Goal: Task Accomplishment & Management: Manage account settings

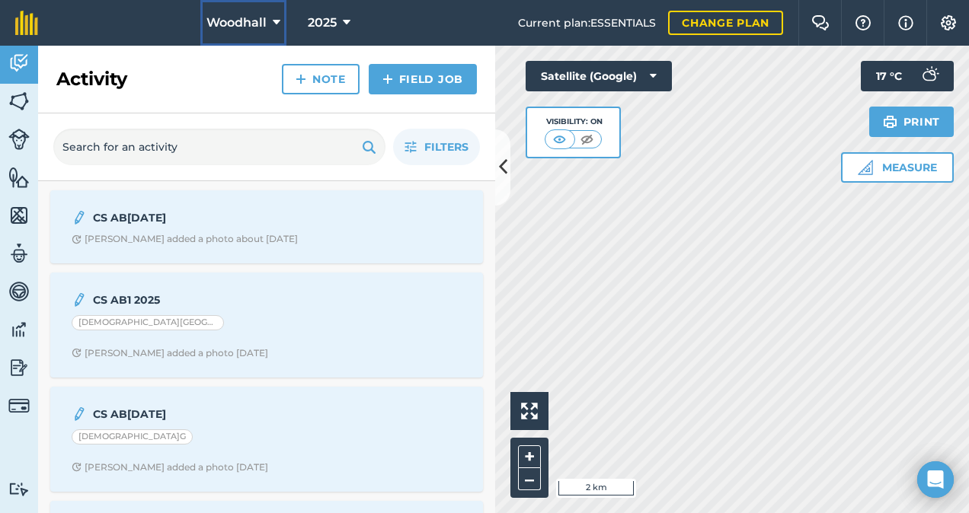
click at [273, 18] on icon at bounding box center [277, 23] width 8 height 18
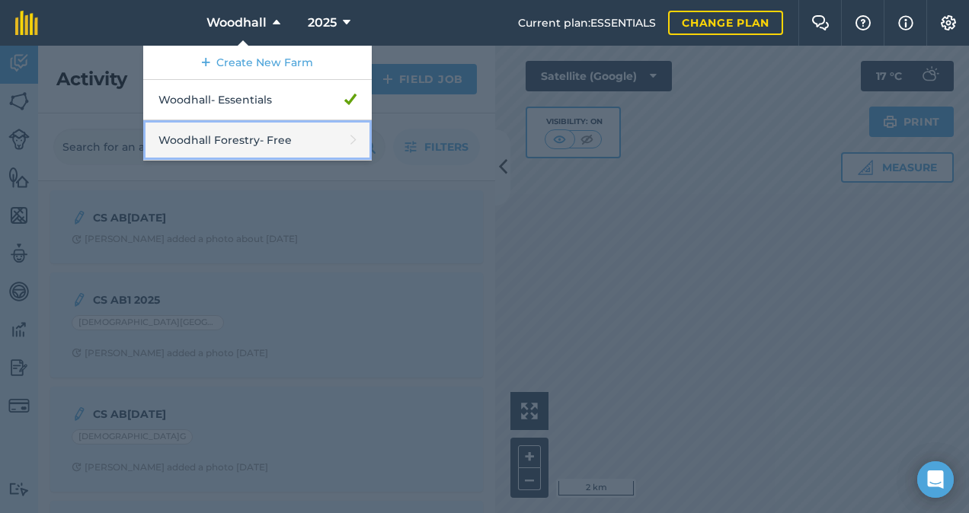
click at [261, 137] on link "Woodhall Forestry - Free" at bounding box center [257, 140] width 228 height 40
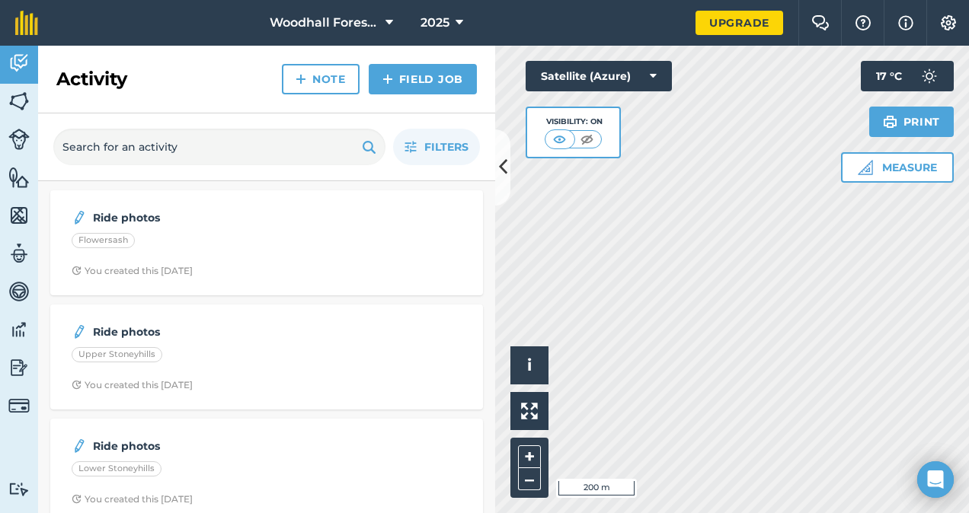
click at [417, 189] on div "Activity Fields Livestock Features Maps Team Vehicles Data Reporting Billing Tu…" at bounding box center [484, 280] width 969 height 468
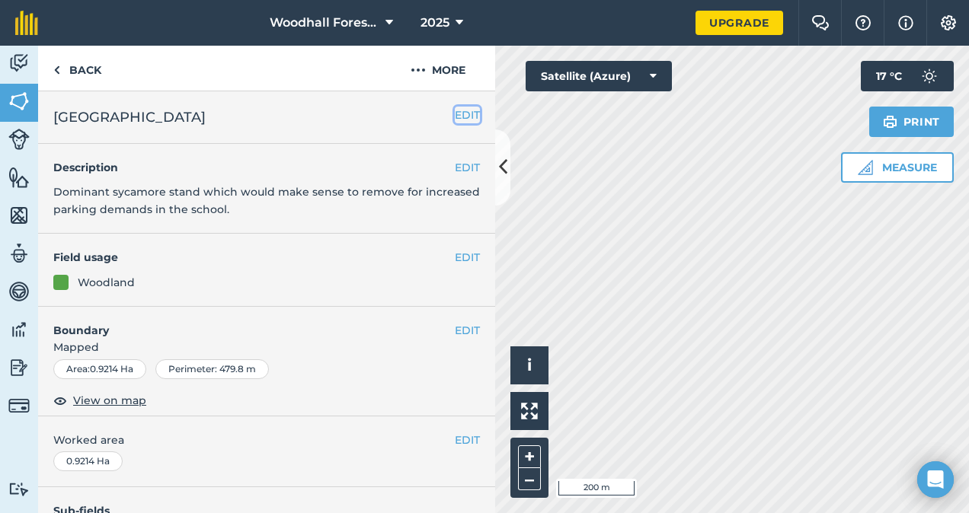
click at [462, 111] on button "EDIT" at bounding box center [467, 115] width 25 height 17
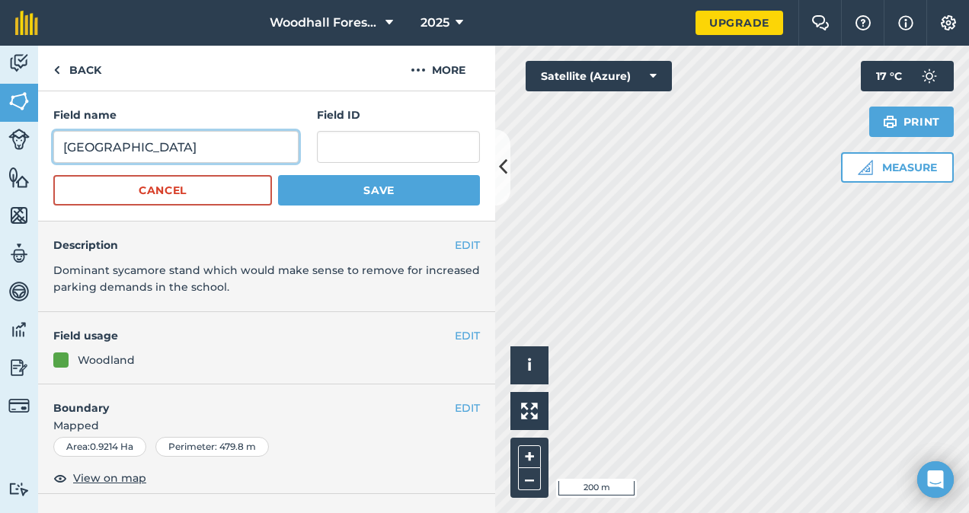
click at [256, 145] on input "Heath Mount School" at bounding box center [175, 147] width 245 height 32
type input "Heath Mount School TL31195809"
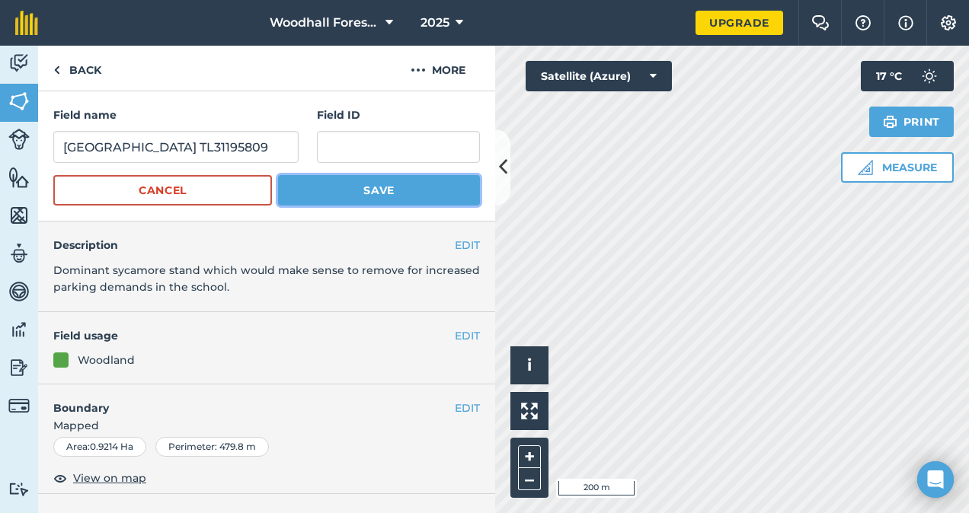
click at [359, 187] on button "Save" at bounding box center [379, 190] width 202 height 30
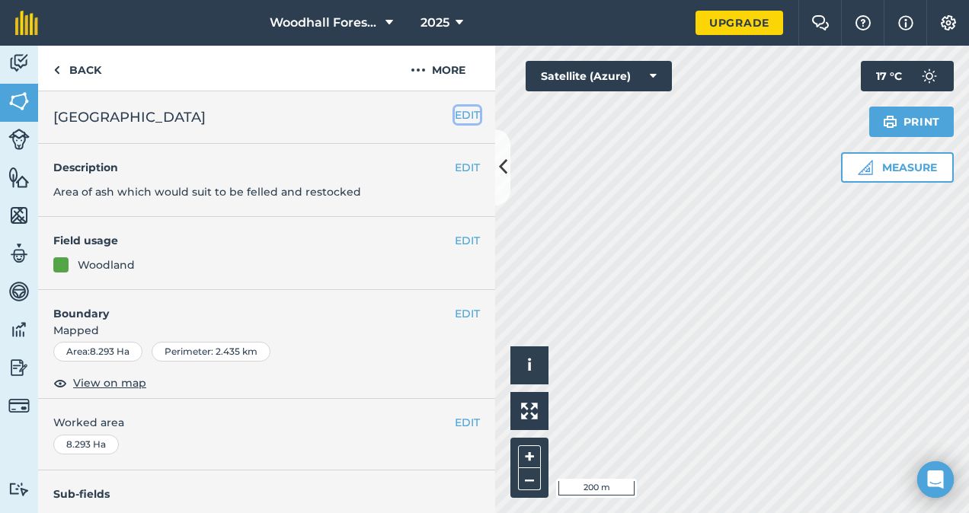
click at [455, 113] on button "EDIT" at bounding box center [467, 115] width 25 height 17
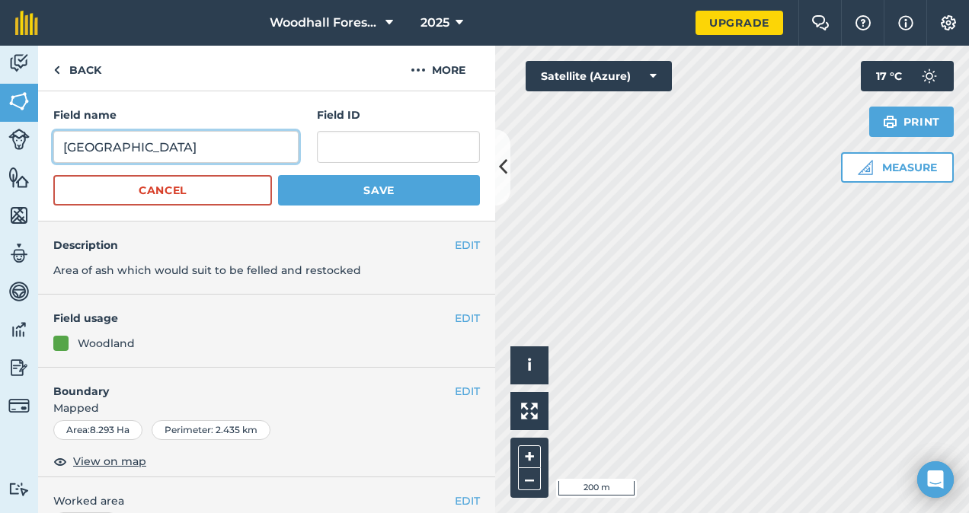
click at [236, 154] on input "Heath Mount School" at bounding box center [175, 147] width 245 height 32
type input "Heath Mount School TL31199310"
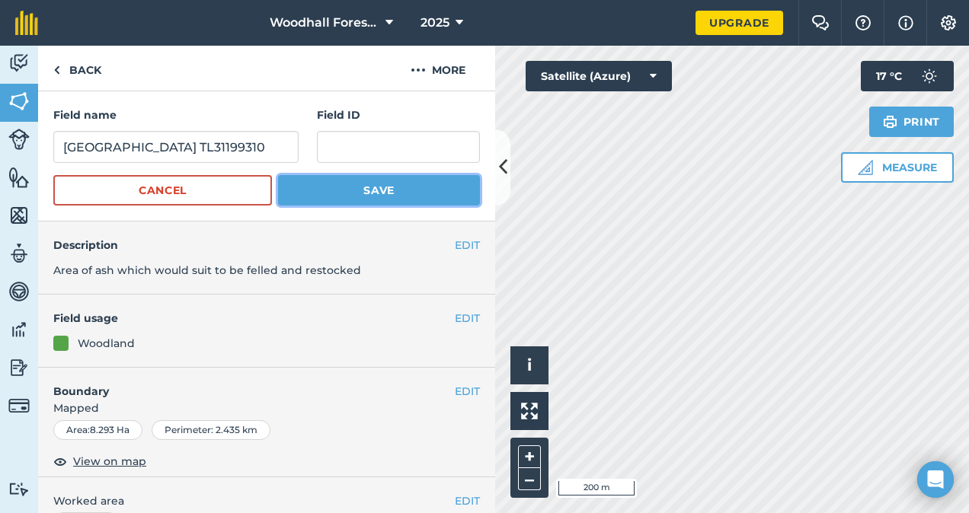
click at [337, 193] on button "Save" at bounding box center [379, 190] width 202 height 30
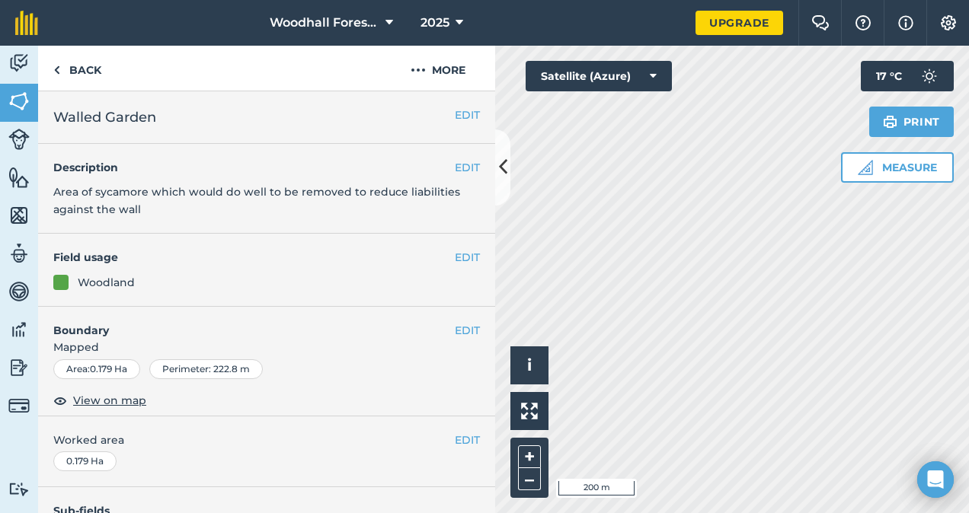
click at [204, 117] on h2 "Walled Garden" at bounding box center [253, 117] width 401 height 21
click at [455, 120] on button "EDIT" at bounding box center [467, 115] width 25 height 17
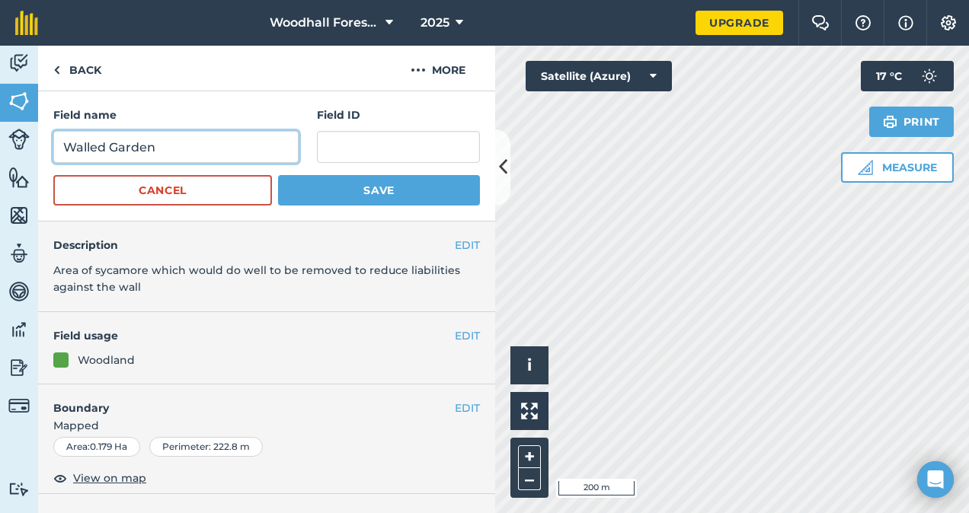
click at [216, 145] on input "Walled Garden" at bounding box center [175, 147] width 245 height 32
type input "Walled Garden TL32191800"
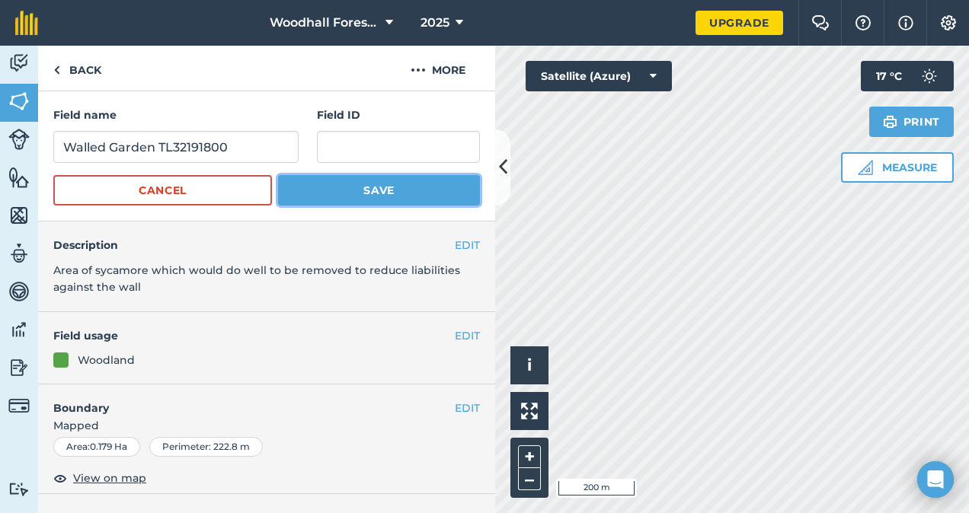
click at [356, 193] on button "Save" at bounding box center [379, 190] width 202 height 30
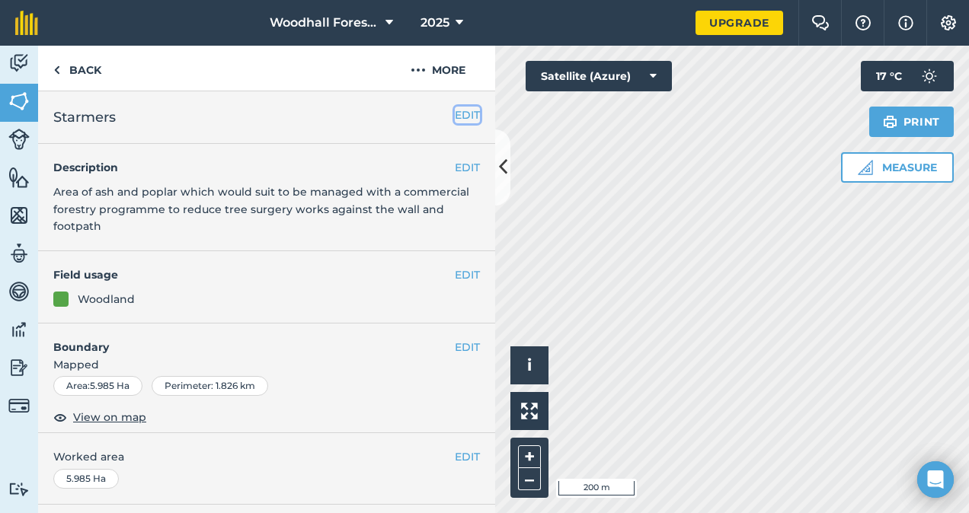
click at [456, 117] on button "EDIT" at bounding box center [467, 115] width 25 height 17
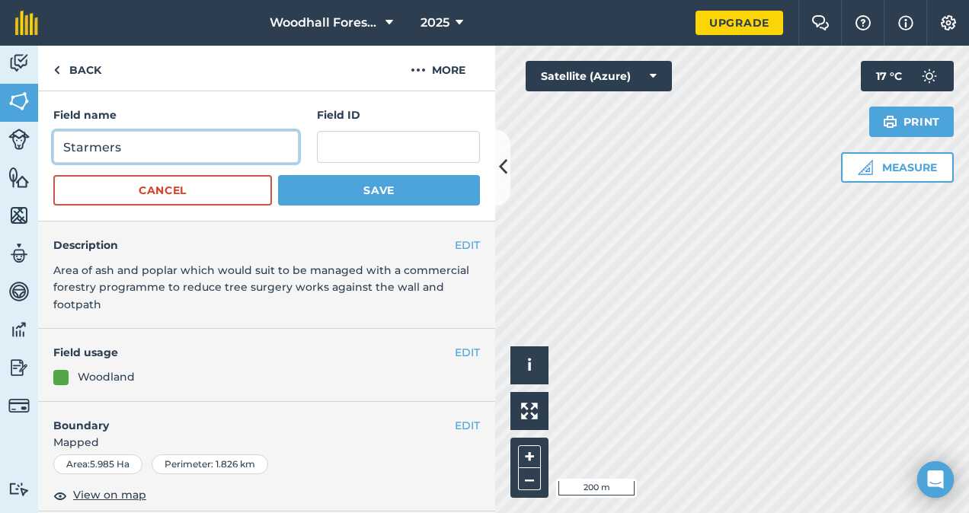
click at [201, 150] on input "Starmers" at bounding box center [175, 147] width 245 height 32
type input "Starmers TL32185865"
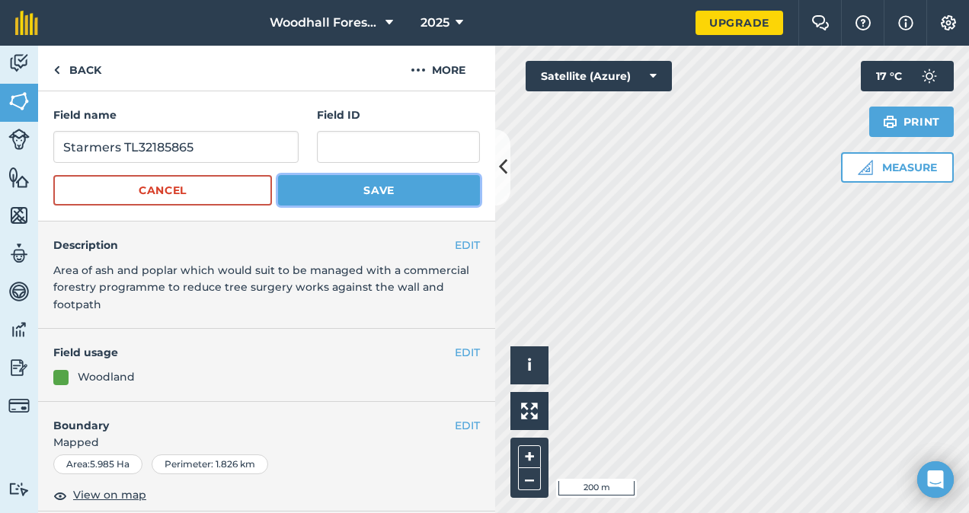
click at [350, 187] on button "Save" at bounding box center [379, 190] width 202 height 30
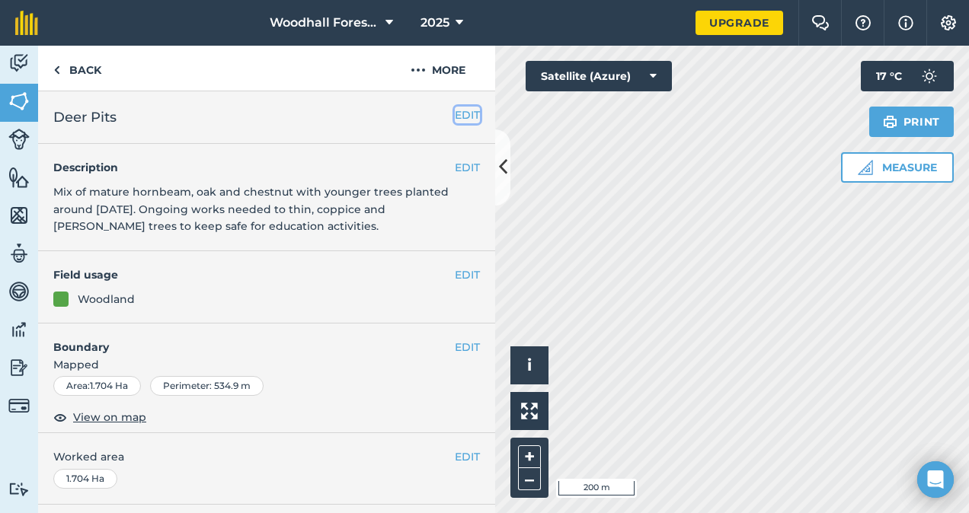
click at [458, 122] on button "EDIT" at bounding box center [467, 115] width 25 height 17
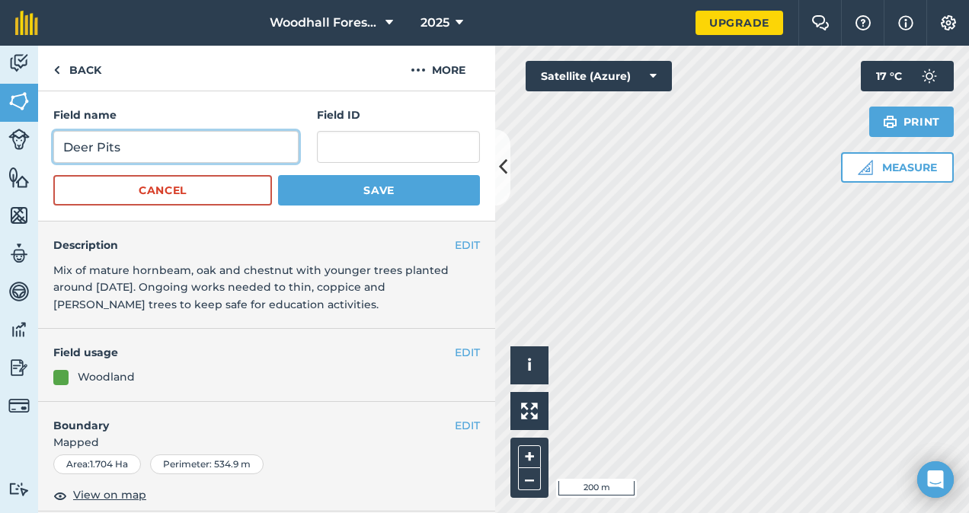
click at [172, 152] on input "Deer Pits" at bounding box center [175, 147] width 245 height 32
type input "Deer Pits TL32182160"
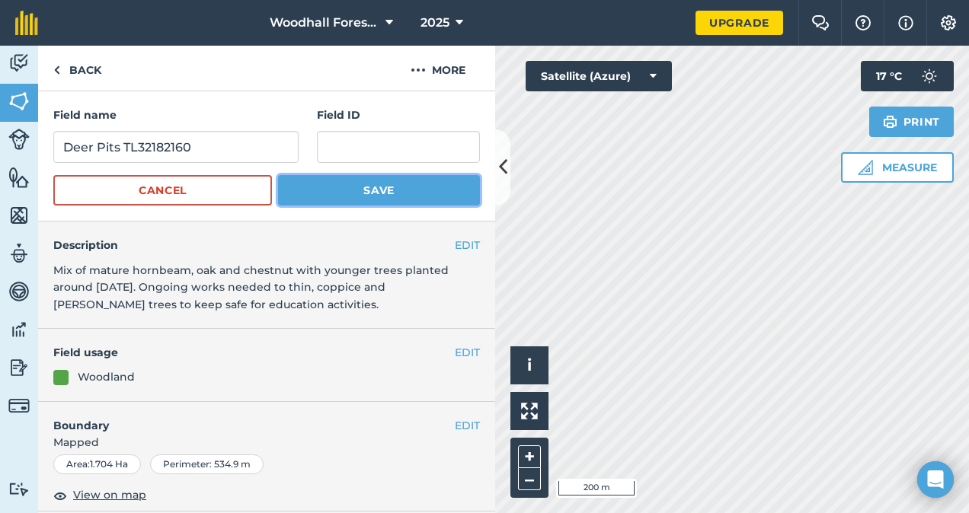
click at [372, 195] on button "Save" at bounding box center [379, 190] width 202 height 30
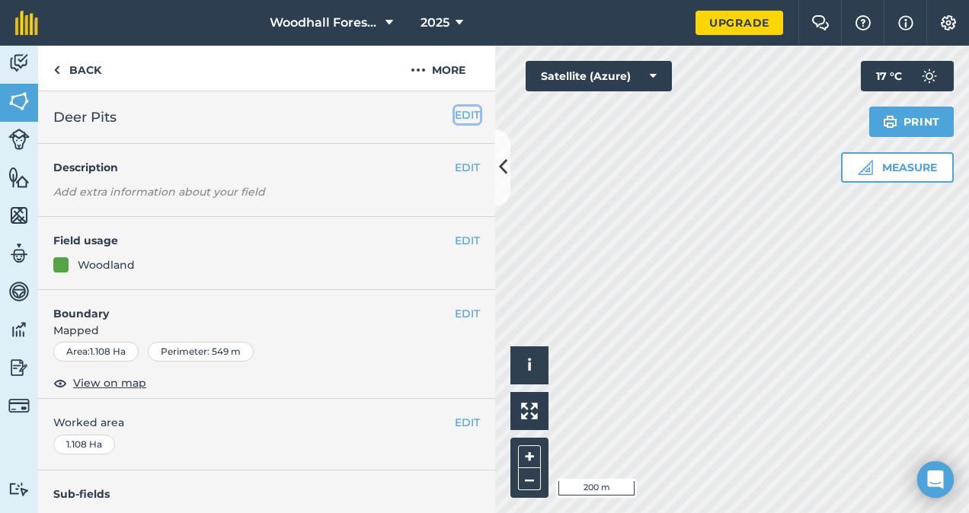
click at [455, 115] on button "EDIT" at bounding box center [467, 115] width 25 height 17
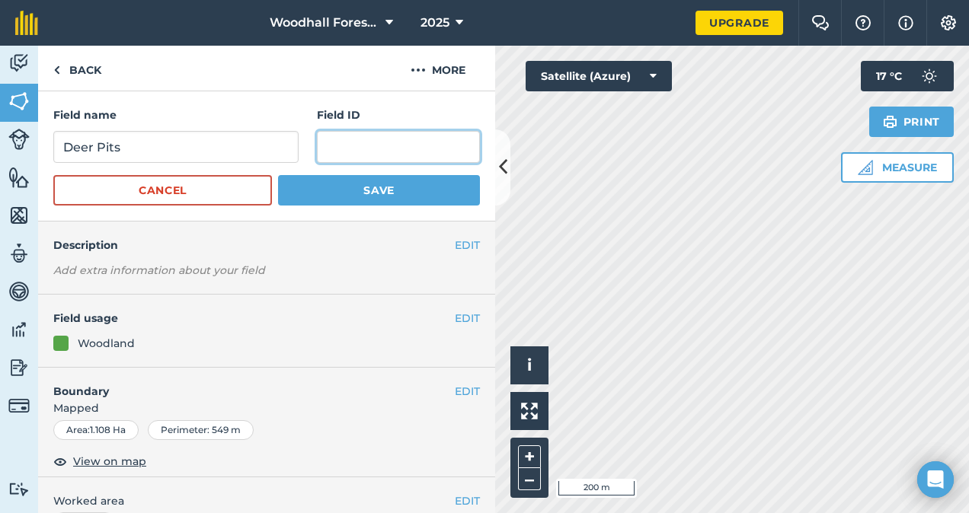
click at [399, 145] on input "text" at bounding box center [398, 147] width 163 height 32
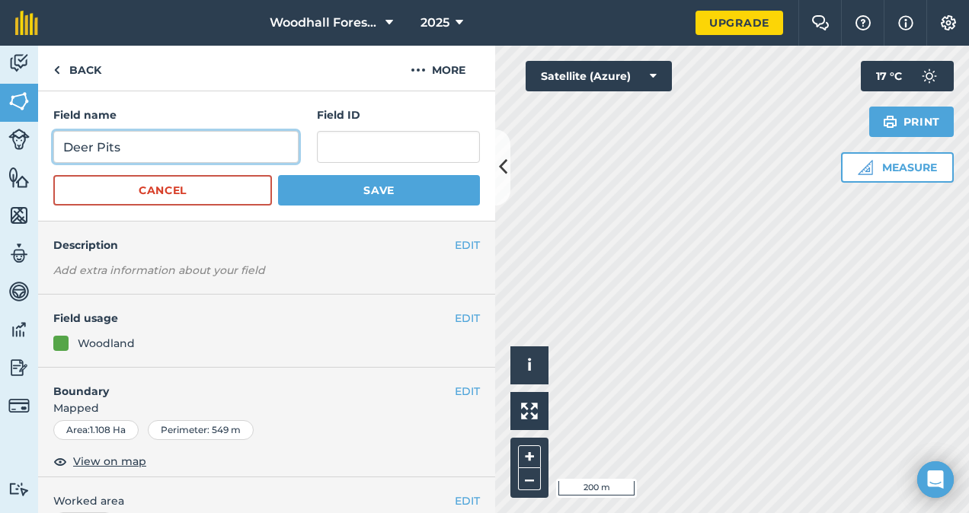
click at [265, 148] on input "Deer Pits" at bounding box center [175, 147] width 245 height 32
type input "Deer Pits TL32181852"
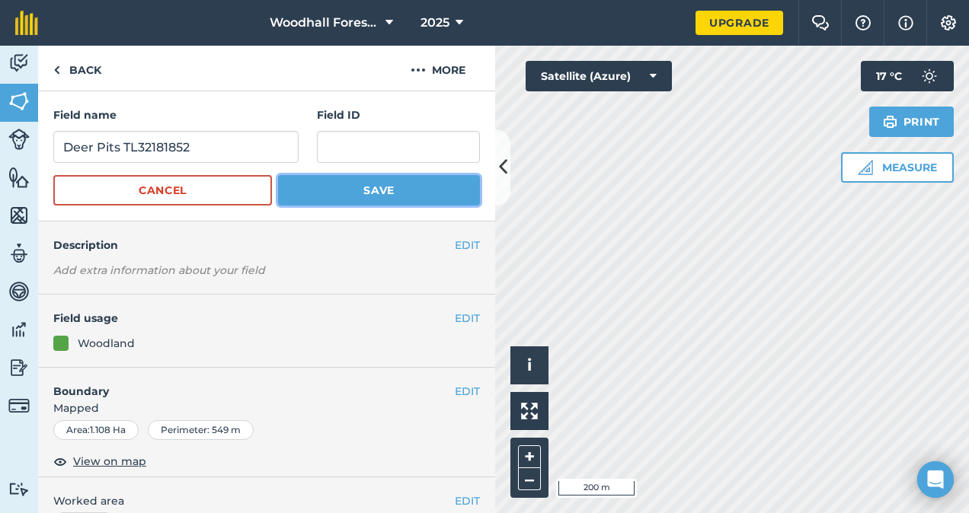
click at [368, 197] on button "Save" at bounding box center [379, 190] width 202 height 30
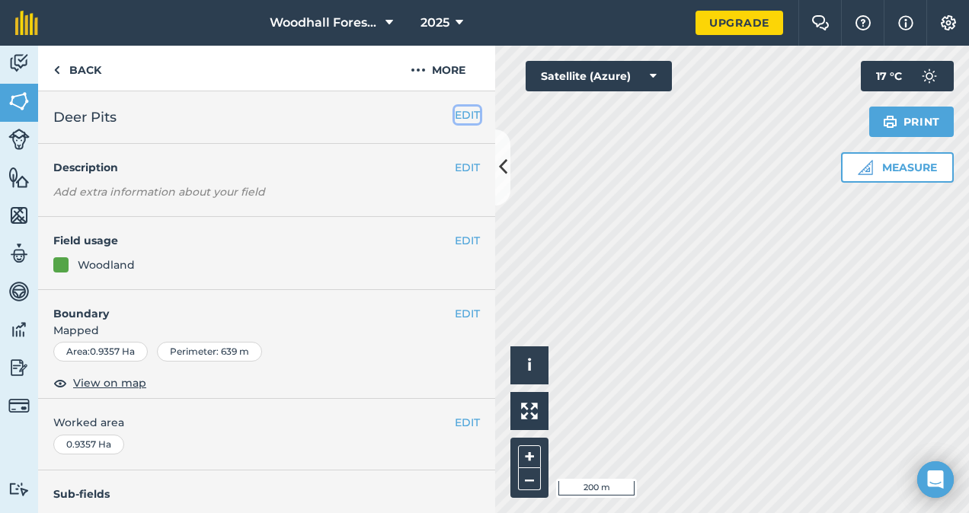
click at [455, 113] on button "EDIT" at bounding box center [467, 115] width 25 height 17
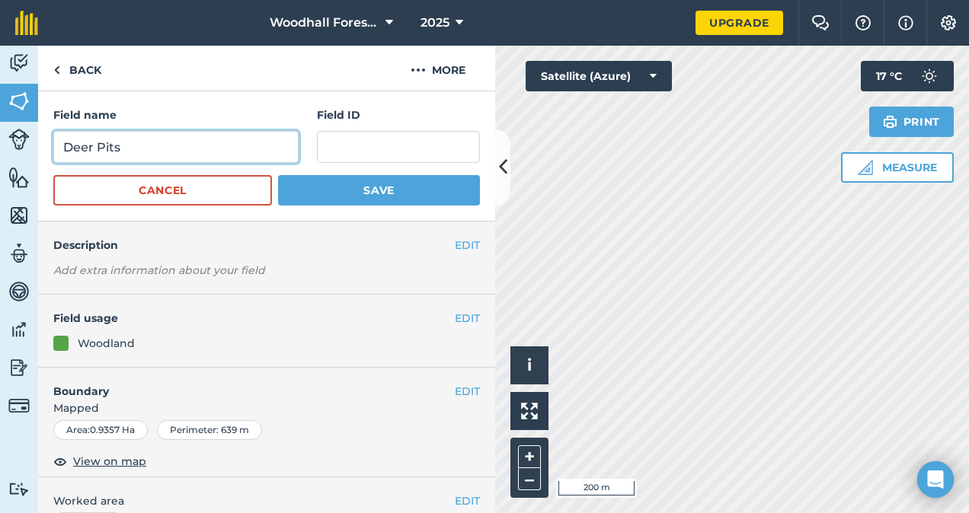
click at [233, 145] on input "Deer Pits" at bounding box center [175, 147] width 245 height 32
type input "Deer Pits TL32182866"
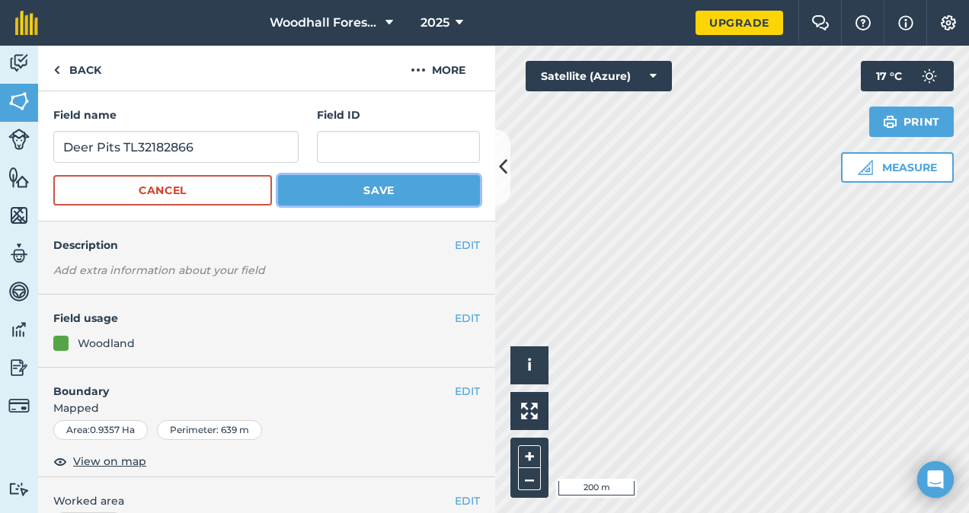
click at [366, 194] on button "Save" at bounding box center [379, 190] width 202 height 30
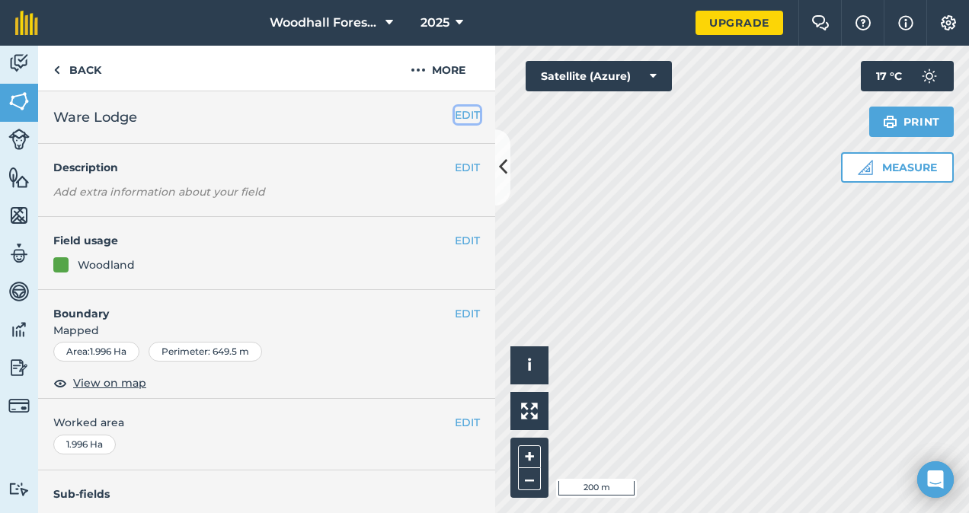
click at [462, 116] on button "EDIT" at bounding box center [467, 115] width 25 height 17
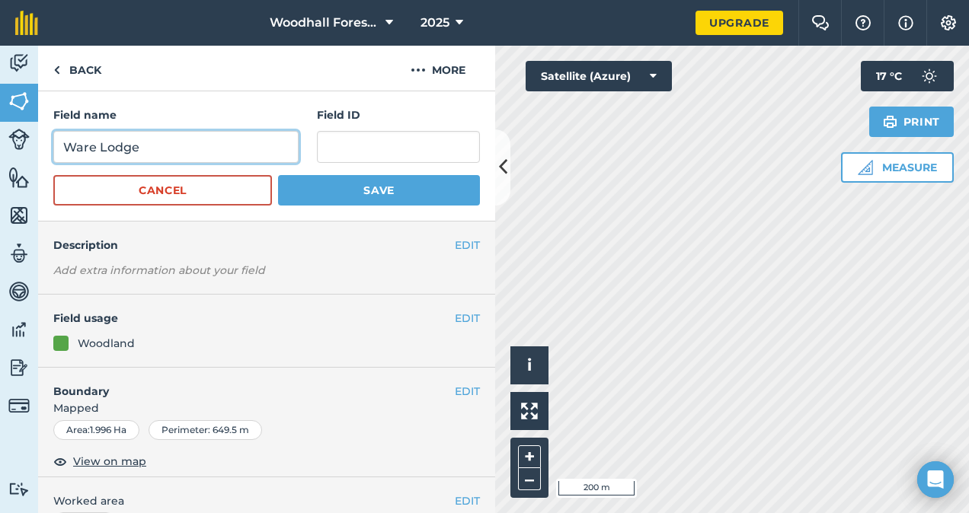
click at [244, 151] on input "Ware Lodge" at bounding box center [175, 147] width 245 height 32
type input "Ware Lodge TL32188028"
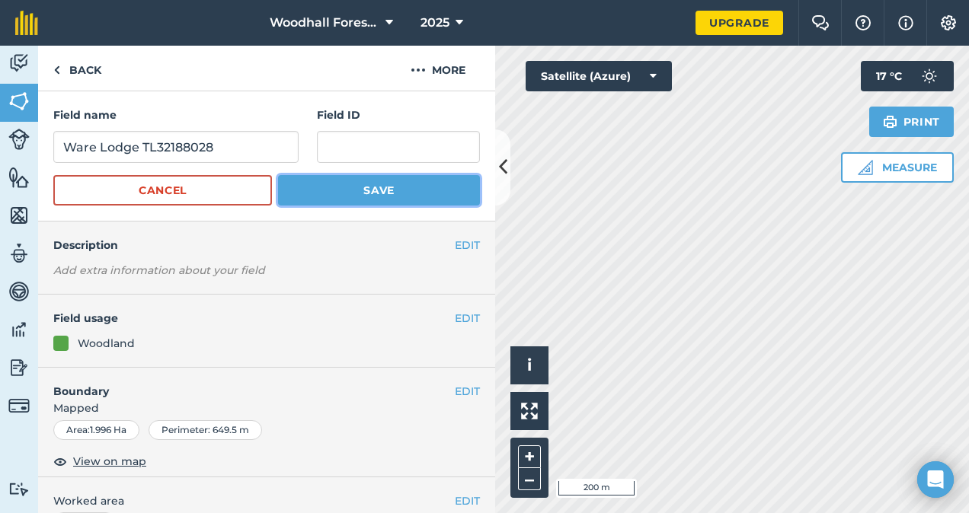
click at [339, 190] on button "Save" at bounding box center [379, 190] width 202 height 30
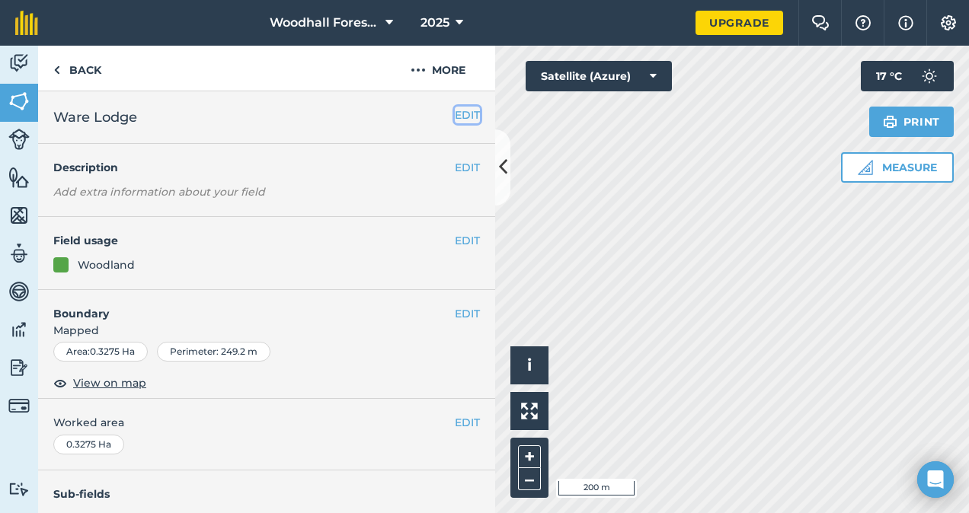
click at [455, 117] on button "EDIT" at bounding box center [467, 115] width 25 height 17
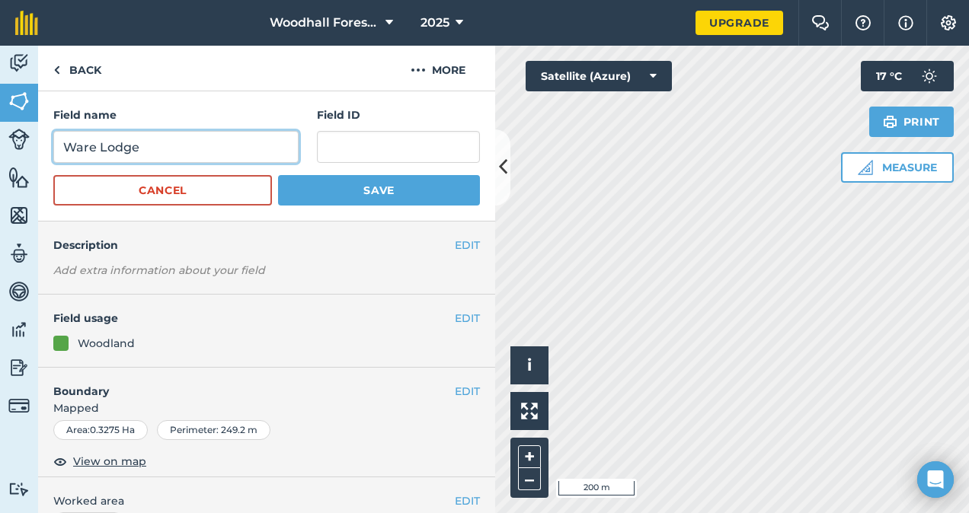
click at [218, 150] on input "Ware Lodge" at bounding box center [175, 147] width 245 height 32
type input "Ware Lodge TL32187129"
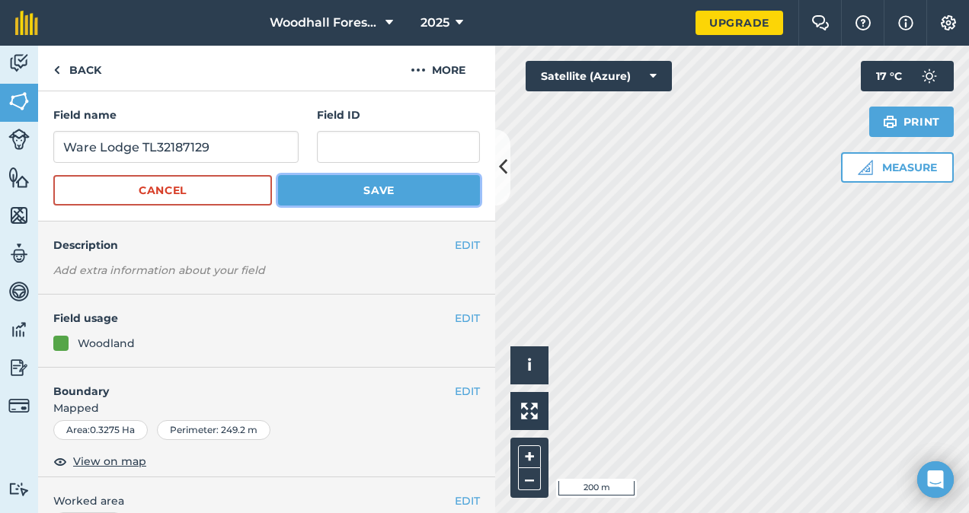
click at [361, 184] on button "Save" at bounding box center [379, 190] width 202 height 30
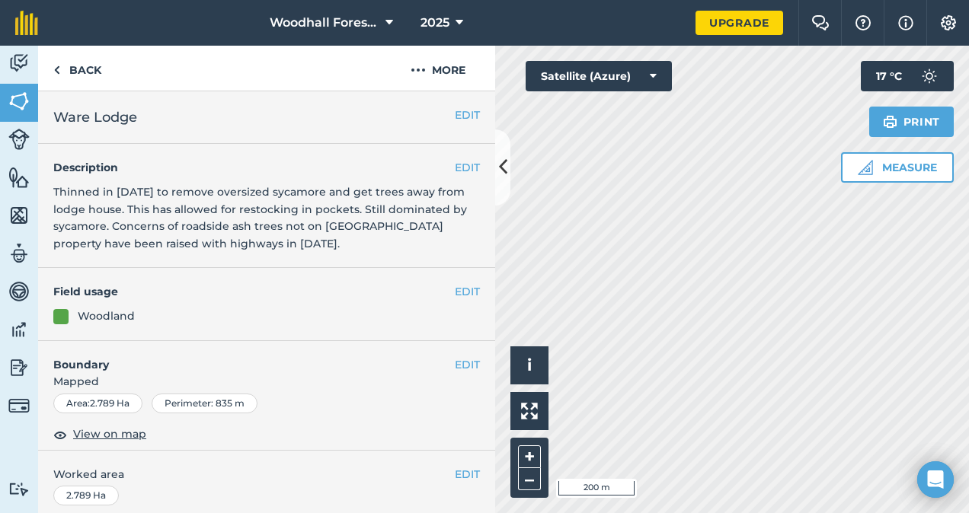
click at [457, 125] on div "EDIT Ware Lodge" at bounding box center [266, 117] width 457 height 53
click at [455, 116] on button "EDIT" at bounding box center [467, 115] width 25 height 17
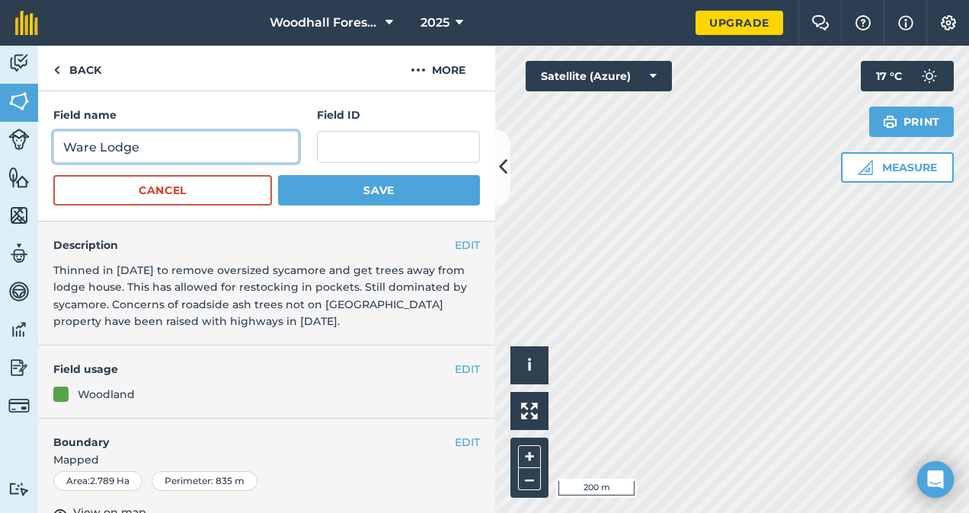
click at [236, 140] on input "Ware Lodge" at bounding box center [175, 147] width 245 height 32
type input "Ware Lodge TL32187518"
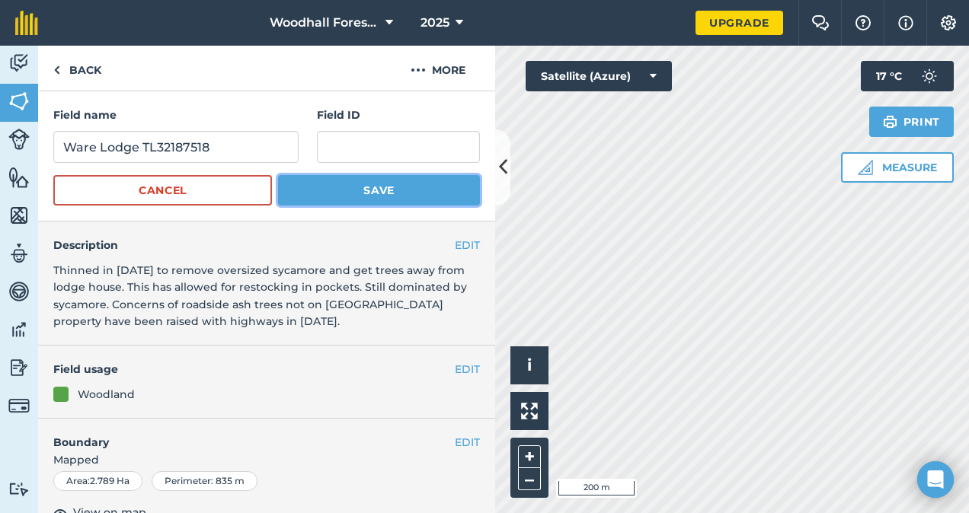
click at [359, 195] on button "Save" at bounding box center [379, 190] width 202 height 30
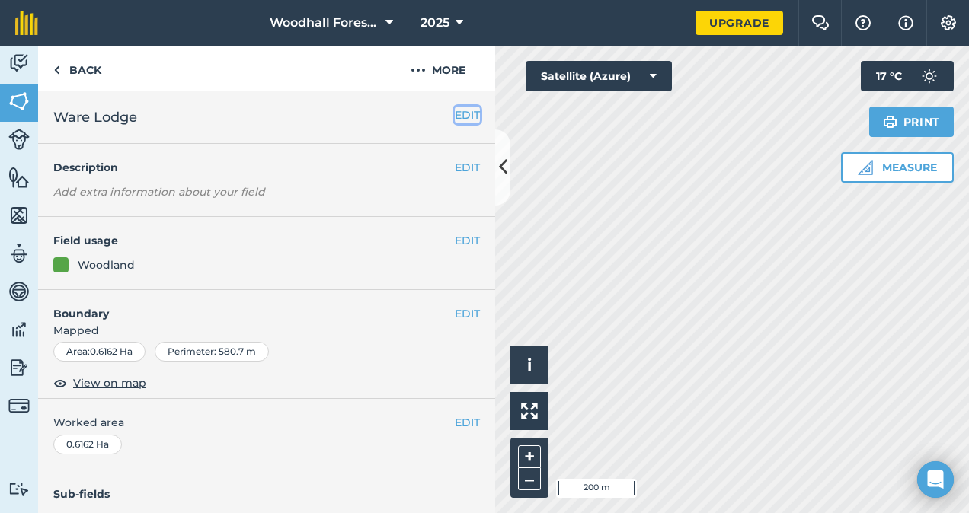
click at [455, 113] on button "EDIT" at bounding box center [467, 115] width 25 height 17
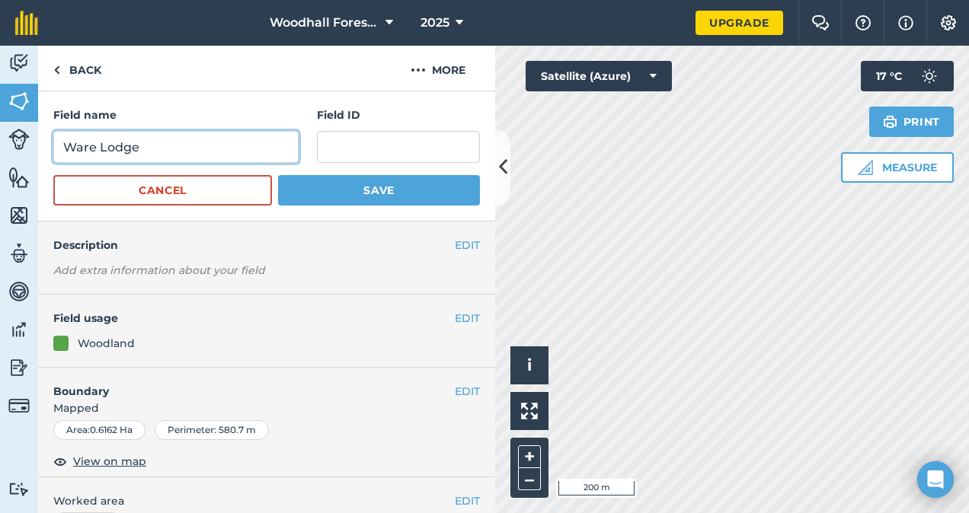
click at [199, 142] on input "Ware Lodge" at bounding box center [175, 147] width 245 height 32
type input "Ware Lodge TL32177098"
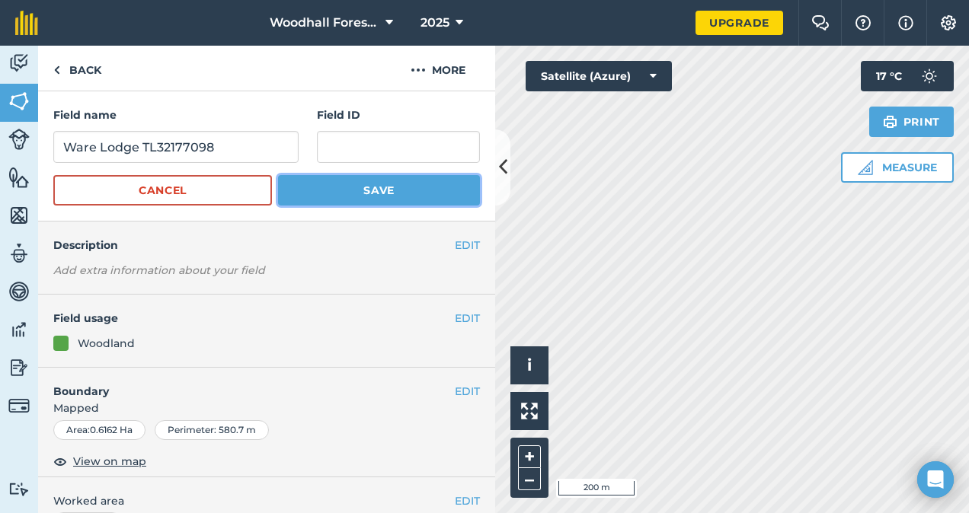
click at [364, 191] on button "Save" at bounding box center [379, 190] width 202 height 30
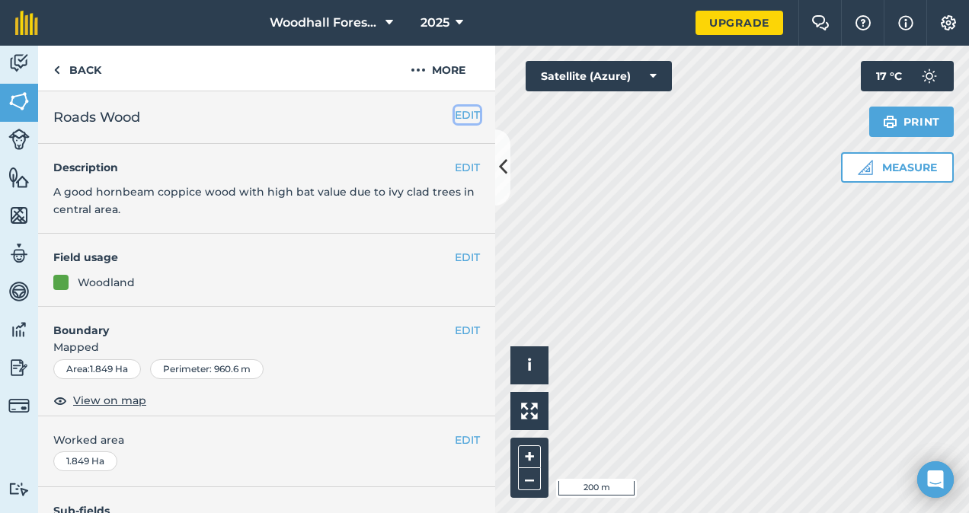
click at [455, 120] on button "EDIT" at bounding box center [467, 115] width 25 height 17
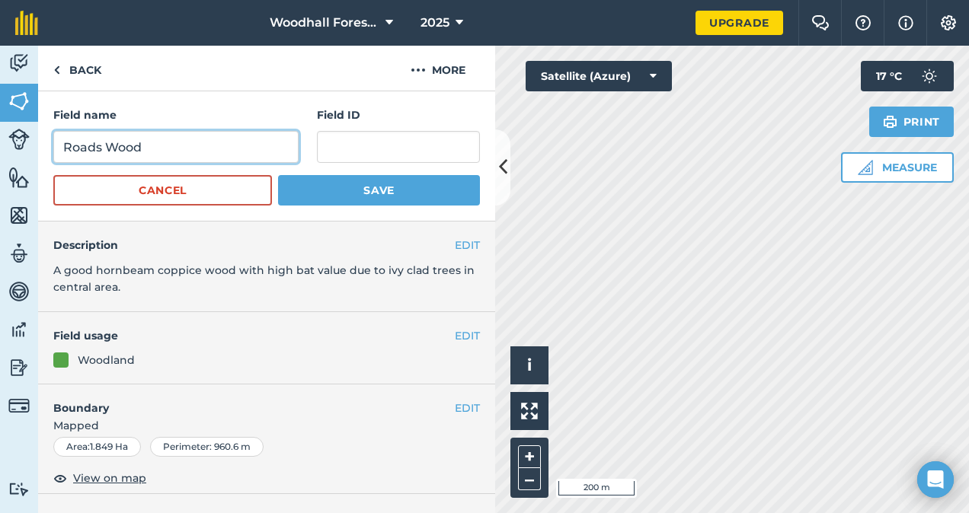
click at [218, 146] on input "Roads Wood" at bounding box center [175, 147] width 245 height 32
type input "Roads Wood TL32178579"
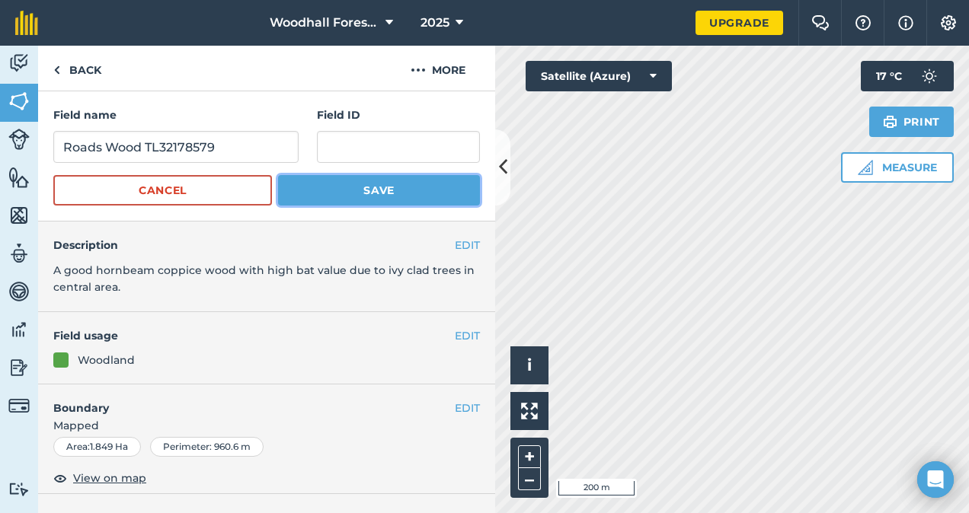
click at [341, 189] on button "Save" at bounding box center [379, 190] width 202 height 30
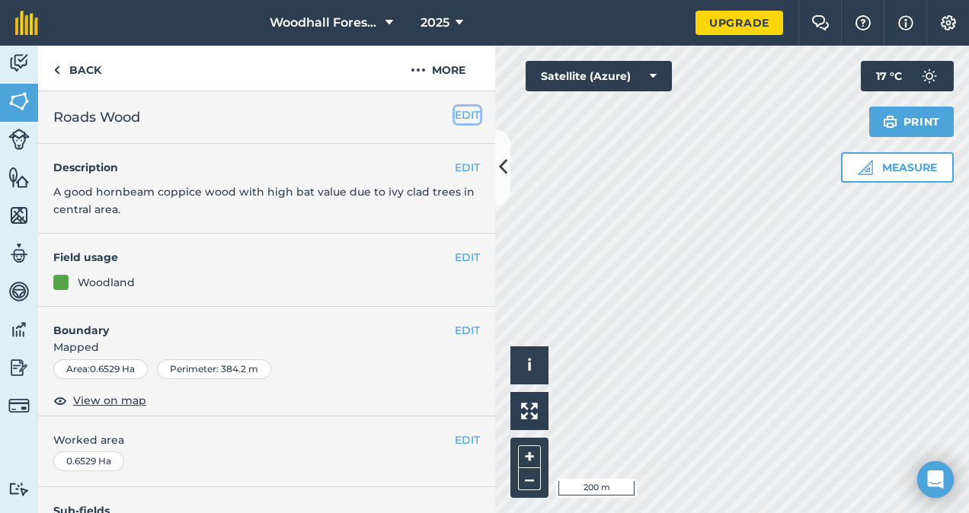
click at [455, 120] on button "EDIT" at bounding box center [467, 115] width 25 height 17
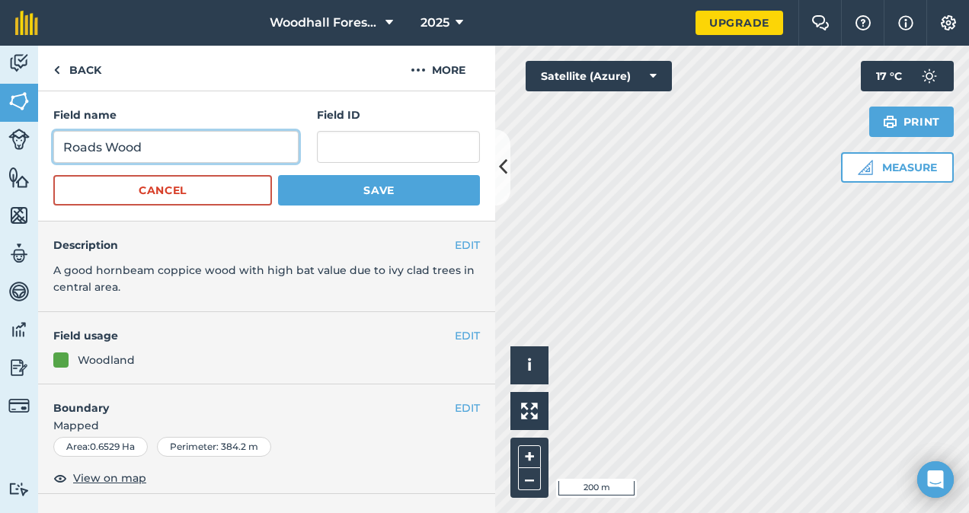
click at [254, 134] on input "Roads Wood" at bounding box center [175, 147] width 245 height 32
type input "Roads Wood TL32178571"
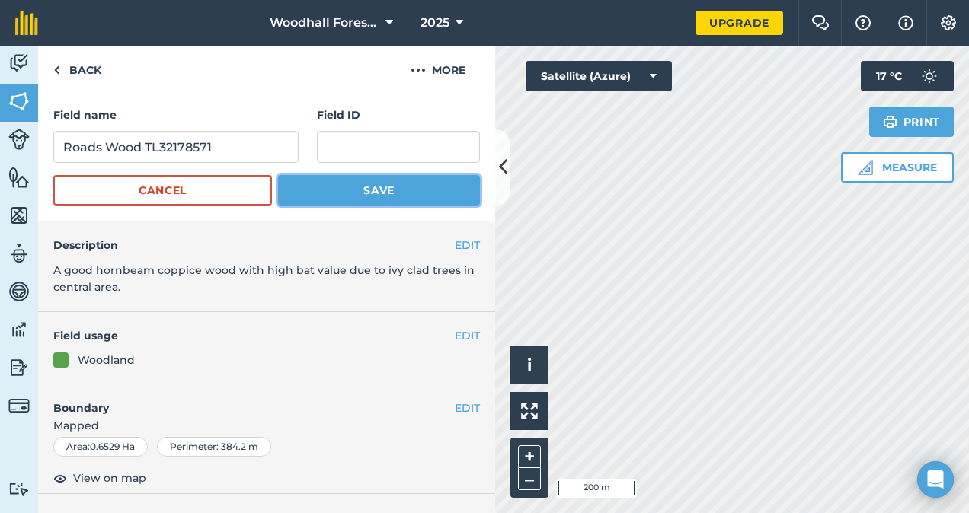
click at [366, 195] on button "Save" at bounding box center [379, 190] width 202 height 30
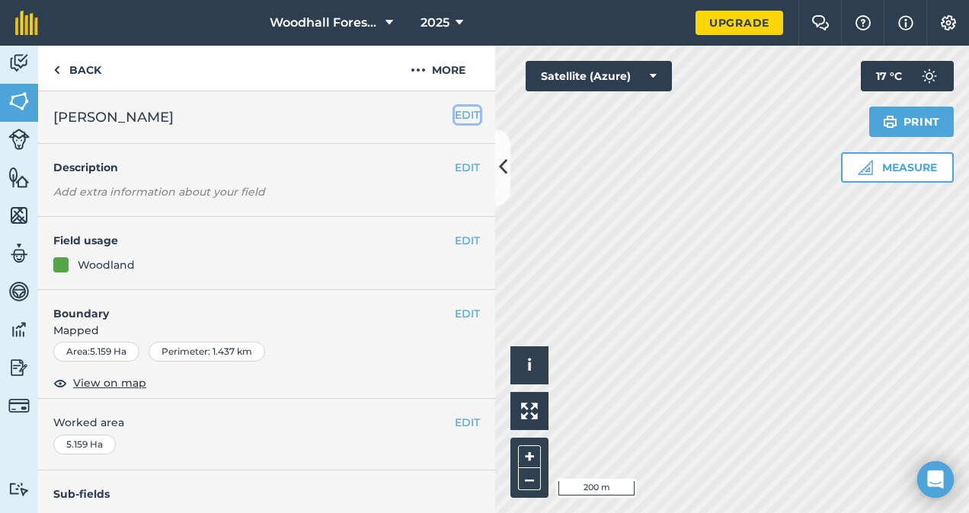
click at [455, 108] on button "EDIT" at bounding box center [467, 115] width 25 height 17
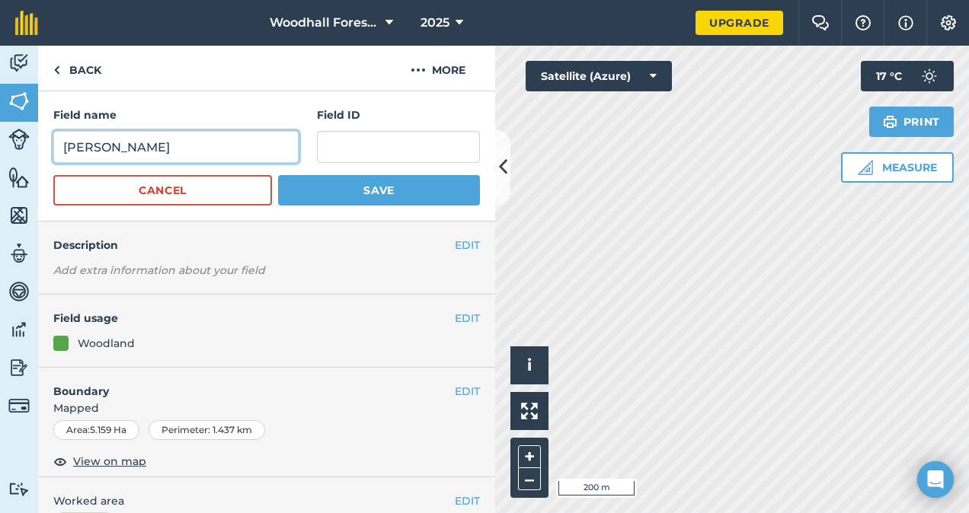
click at [210, 143] on input "Ridings" at bounding box center [175, 147] width 245 height 32
type input "Ridings TL33182107"
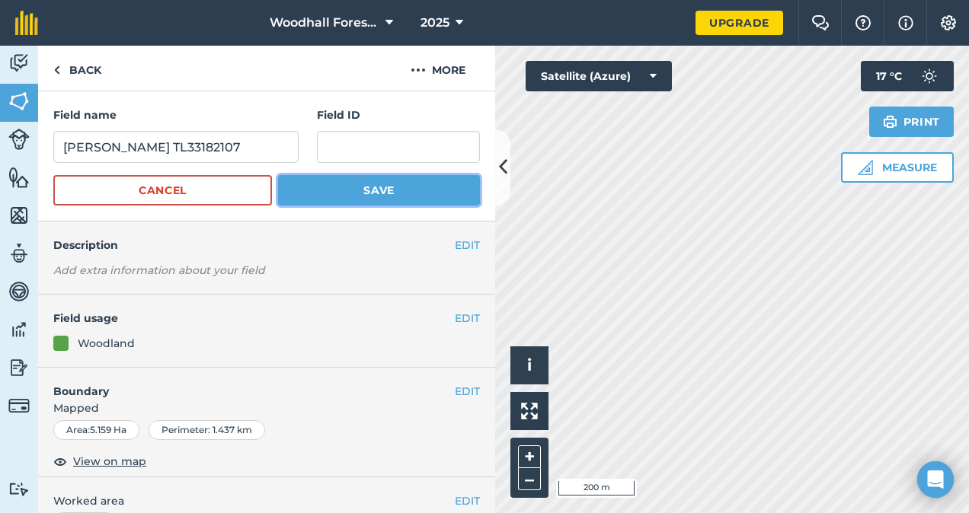
click at [378, 190] on button "Save" at bounding box center [379, 190] width 202 height 30
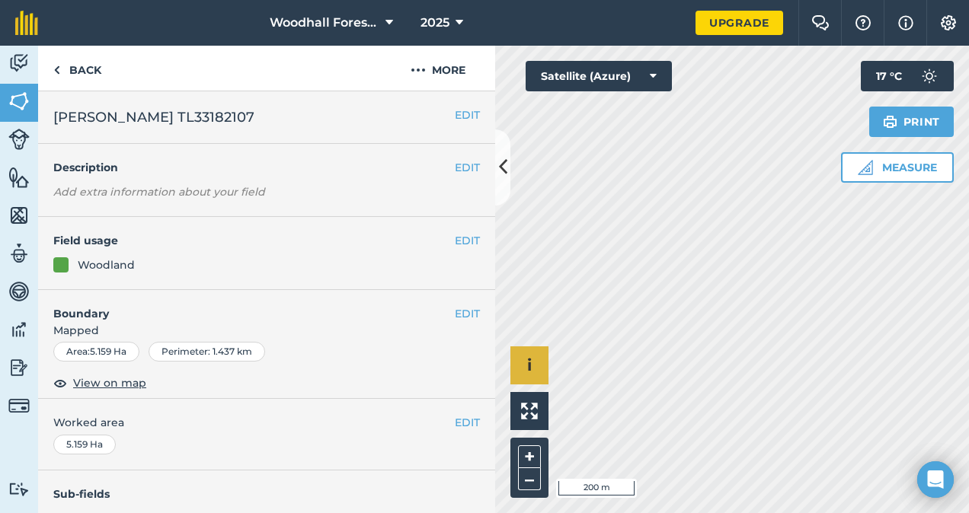
click at [538, 381] on div "Hello i © 2025 TomTom, Microsoft 200 m + –" at bounding box center [732, 280] width 474 height 468
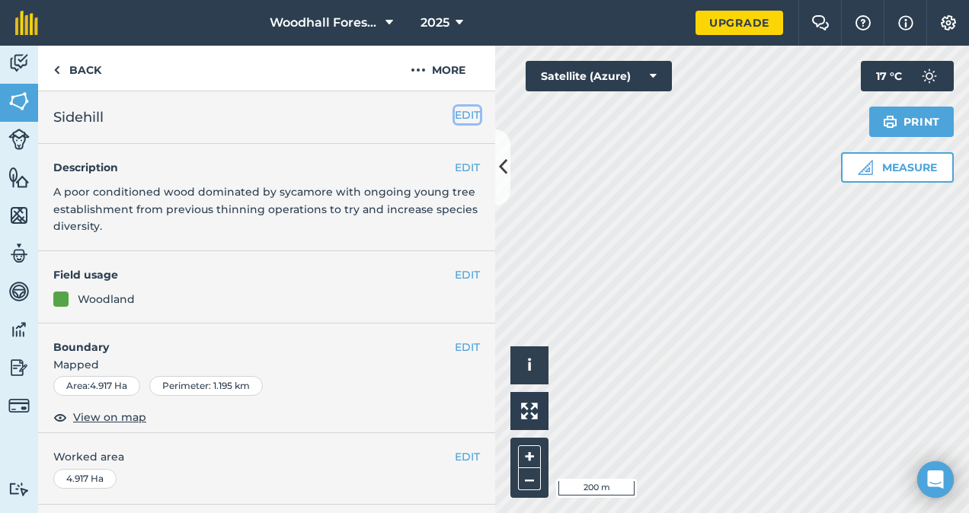
click at [458, 114] on button "EDIT" at bounding box center [467, 115] width 25 height 17
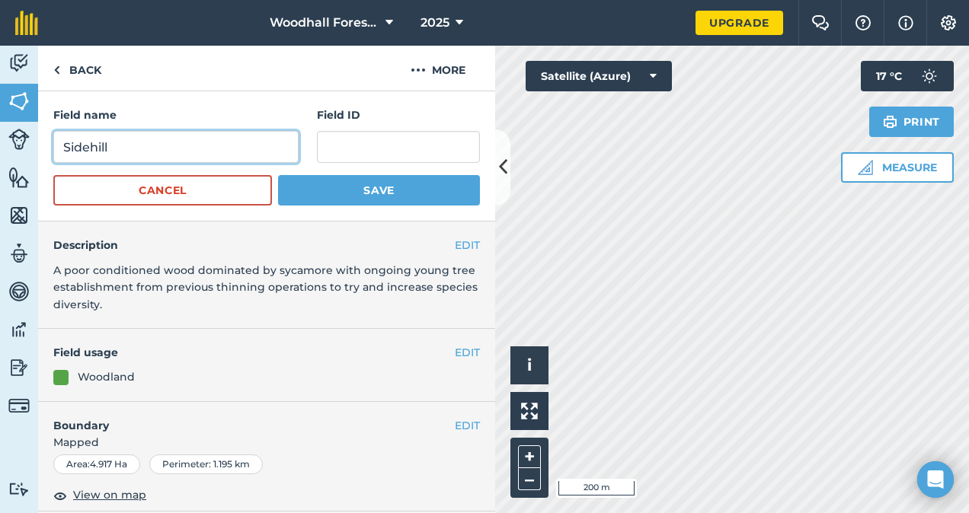
click at [235, 143] on input "Sidehill" at bounding box center [175, 147] width 245 height 32
type input "Sidehill TL33183977"
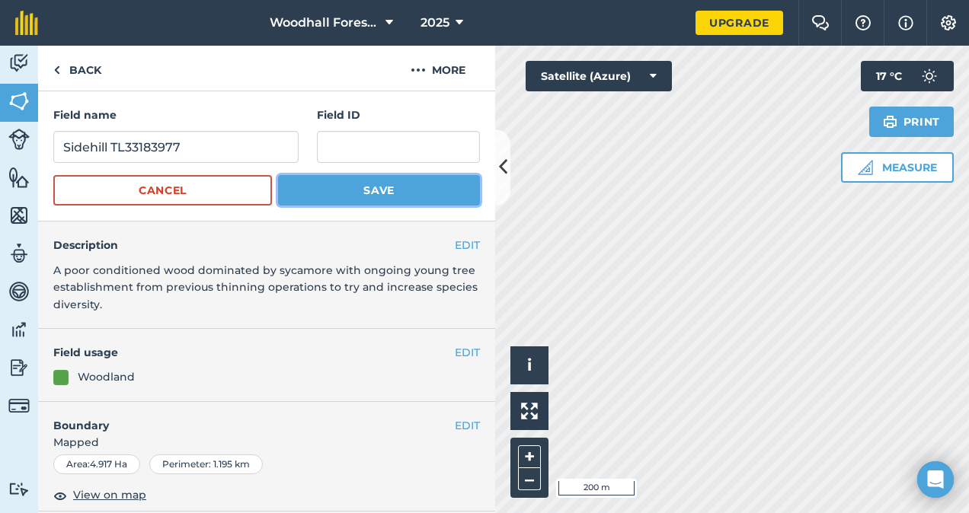
click at [373, 196] on button "Save" at bounding box center [379, 190] width 202 height 30
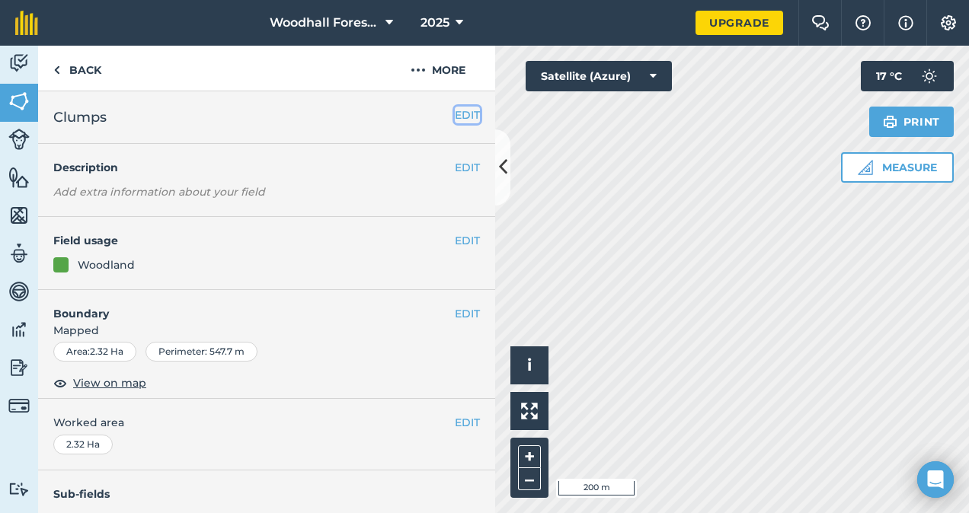
click at [455, 114] on button "EDIT" at bounding box center [467, 115] width 25 height 17
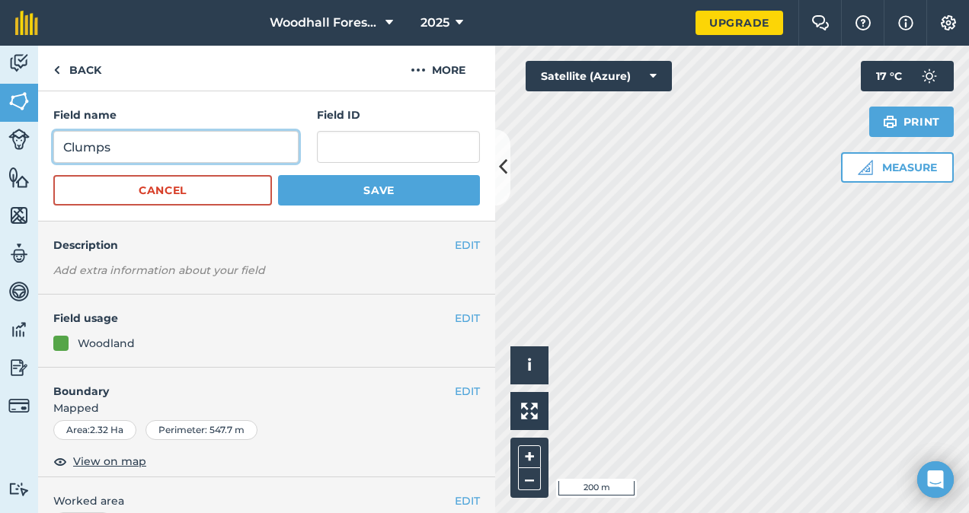
click at [201, 156] on input "Clumps" at bounding box center [175, 147] width 245 height 32
type input "Clumps TL33188760"
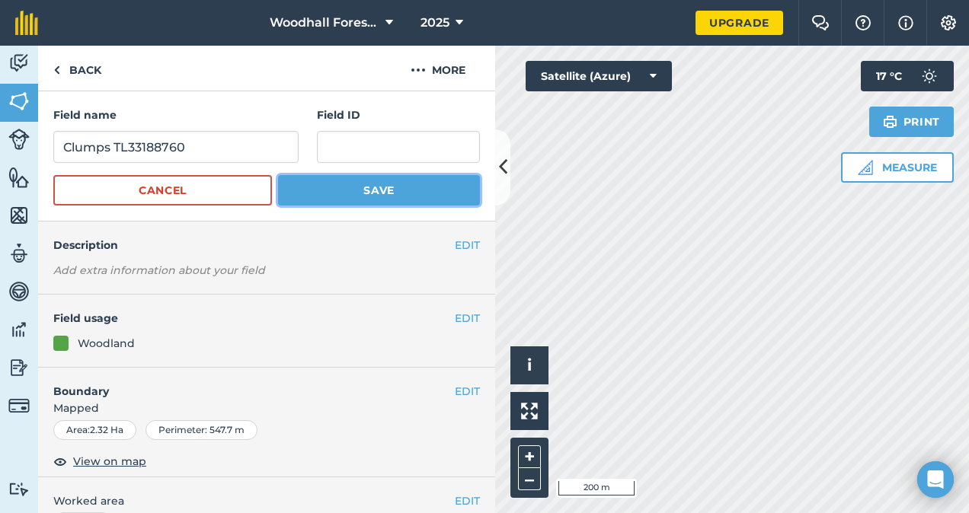
click at [366, 192] on button "Save" at bounding box center [379, 190] width 202 height 30
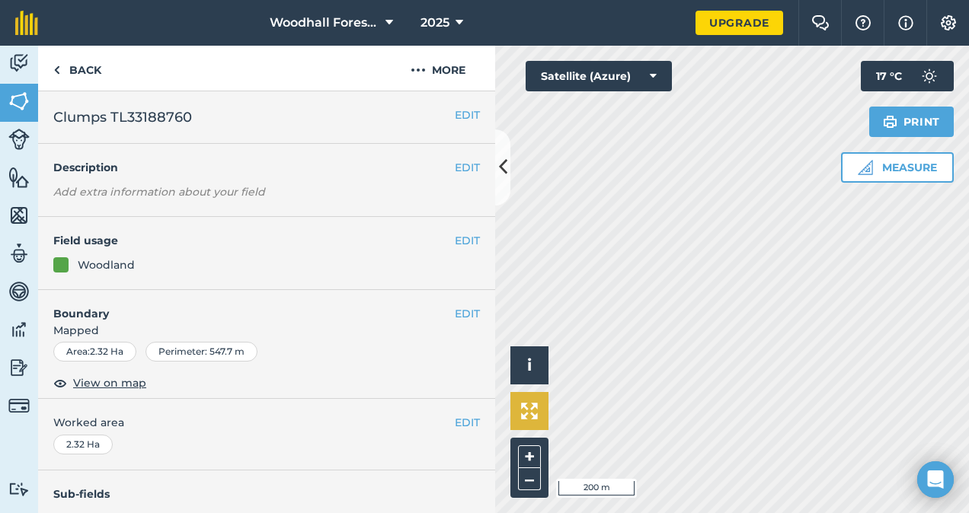
click at [535, 414] on div "Hello i © 2025 TomTom, Microsoft 200 m + – Satellite (Azure) Measure Print 17 °…" at bounding box center [732, 280] width 474 height 468
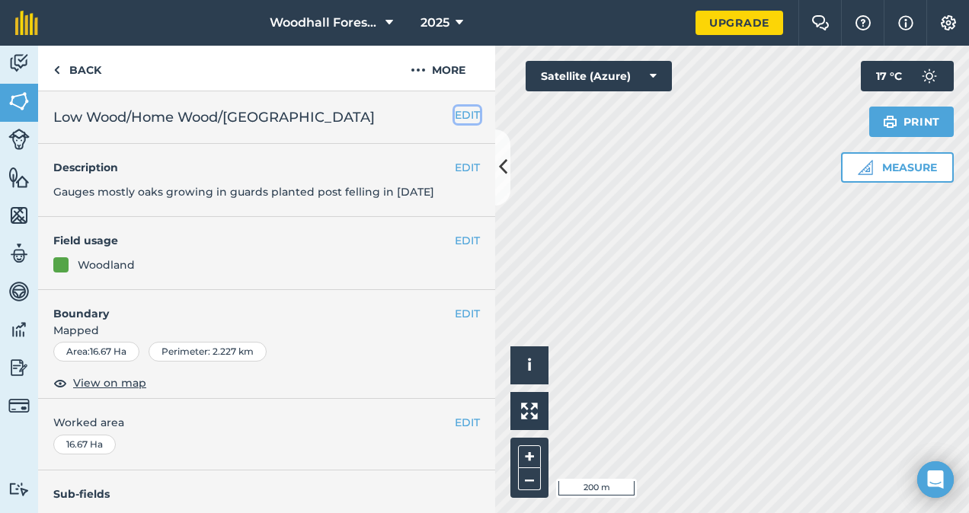
click at [455, 114] on button "EDIT" at bounding box center [467, 115] width 25 height 17
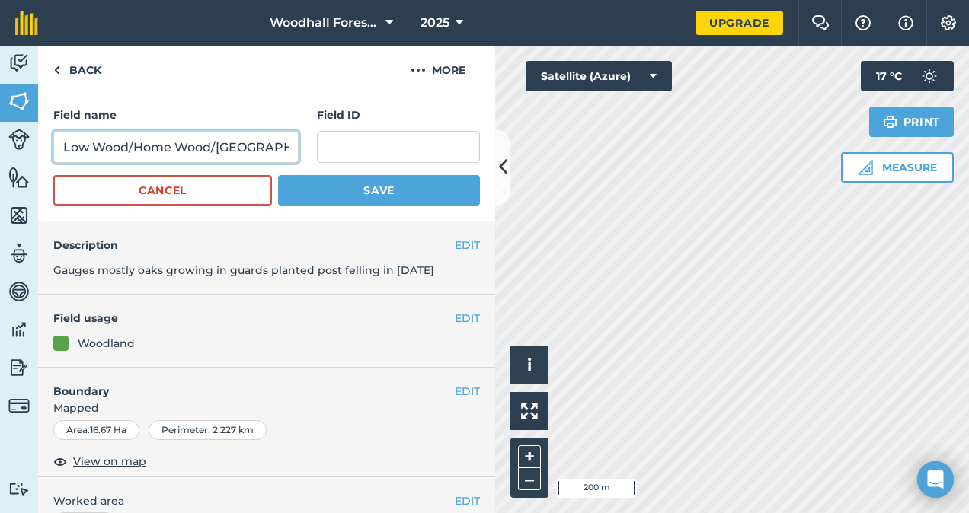
click at [276, 157] on input "Low Wood/Home Wood/Gauges" at bounding box center [175, 147] width 245 height 32
type input "Low Wood/Home Wood/Gauges TL34194606"
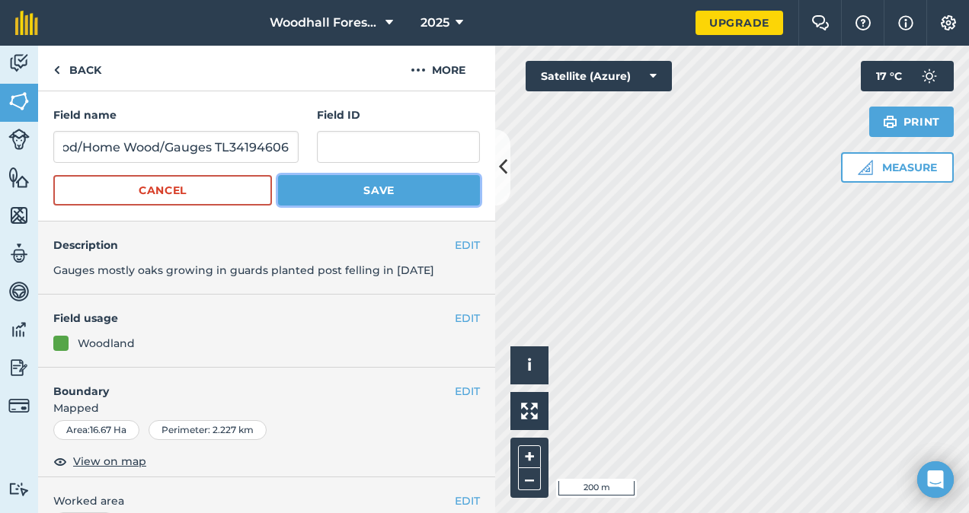
scroll to position [0, 0]
click at [348, 185] on button "Save" at bounding box center [379, 190] width 202 height 30
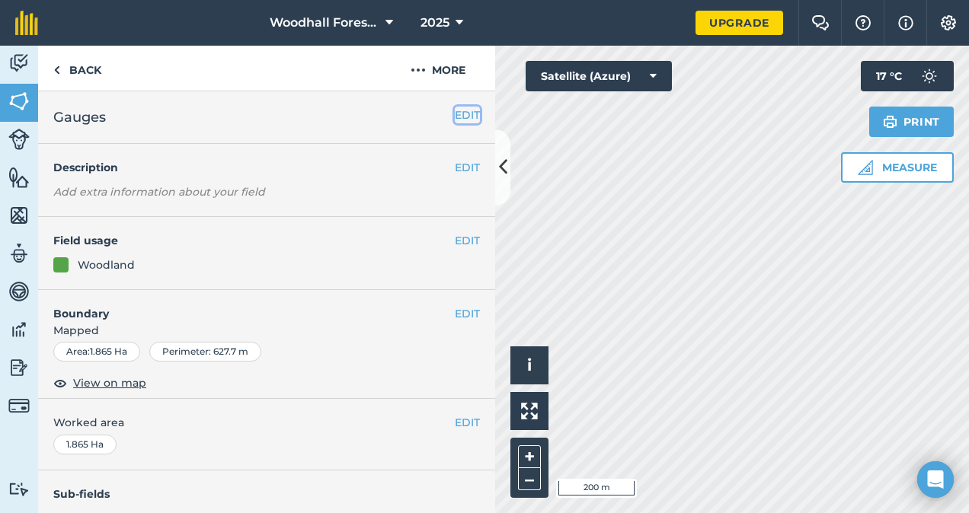
click at [455, 108] on button "EDIT" at bounding box center [467, 115] width 25 height 17
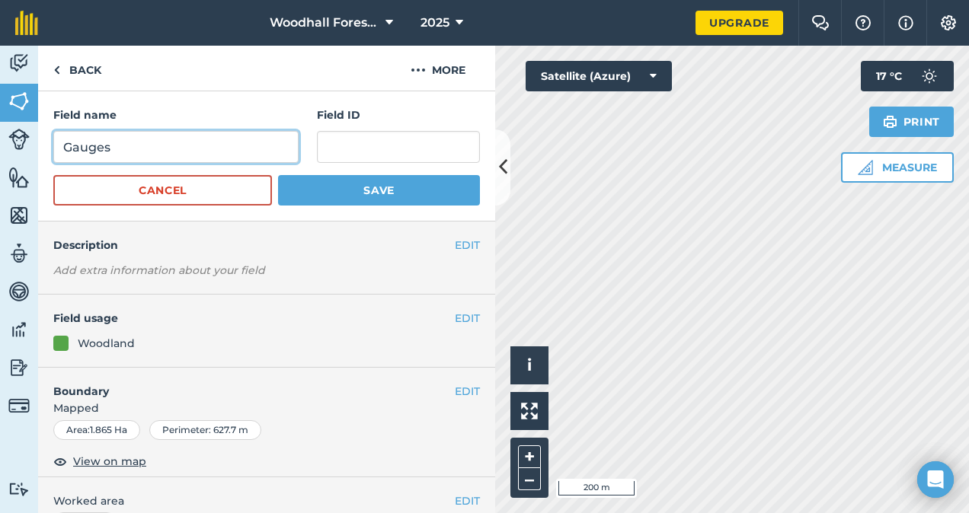
click at [224, 151] on input "Gauges" at bounding box center [175, 147] width 245 height 32
type input "Gauges TL34183468"
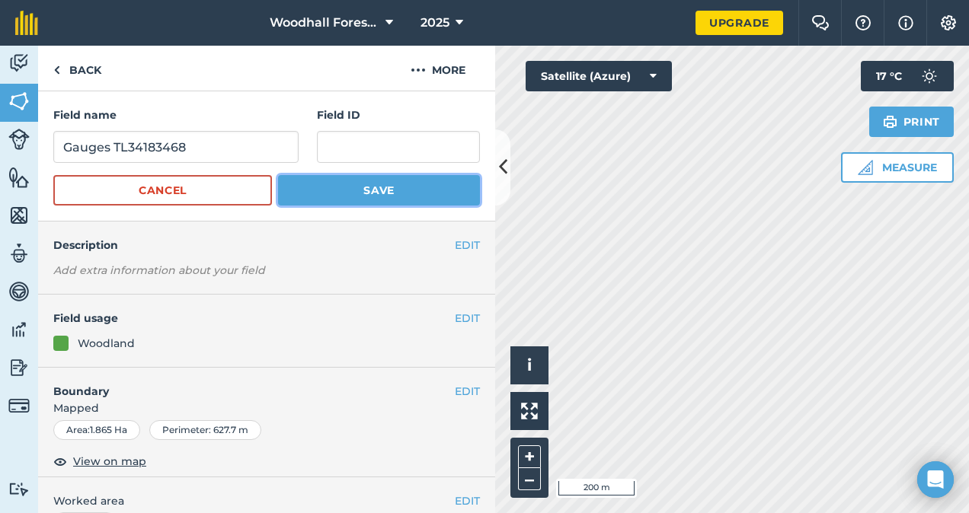
click at [362, 188] on button "Save" at bounding box center [379, 190] width 202 height 30
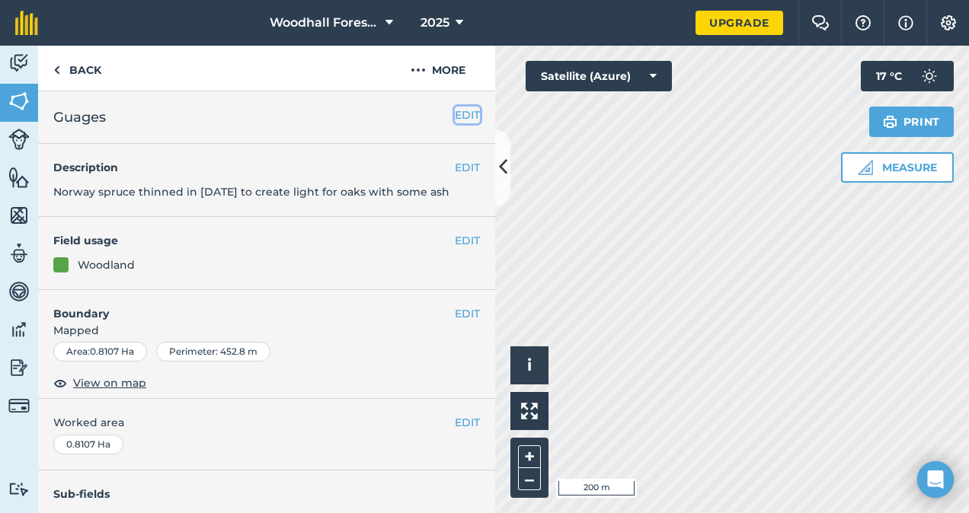
click at [455, 111] on button "EDIT" at bounding box center [467, 115] width 25 height 17
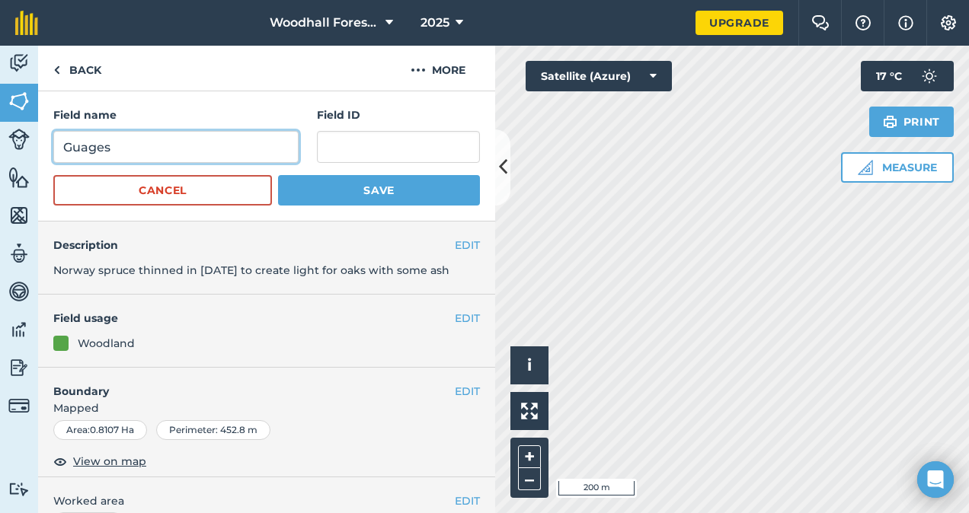
click at [211, 140] on input "Guages" at bounding box center [175, 147] width 245 height 32
type input "Guages TL34184258"
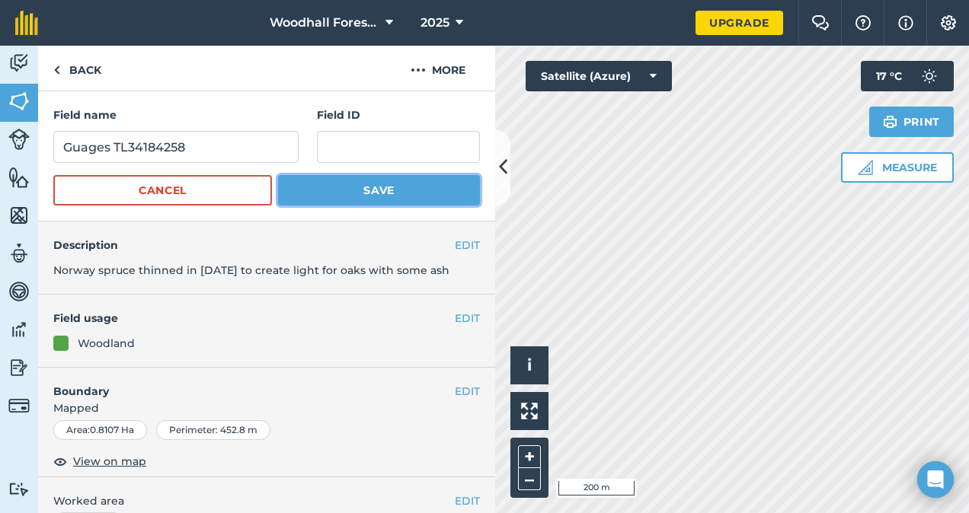
click at [378, 186] on button "Save" at bounding box center [379, 190] width 202 height 30
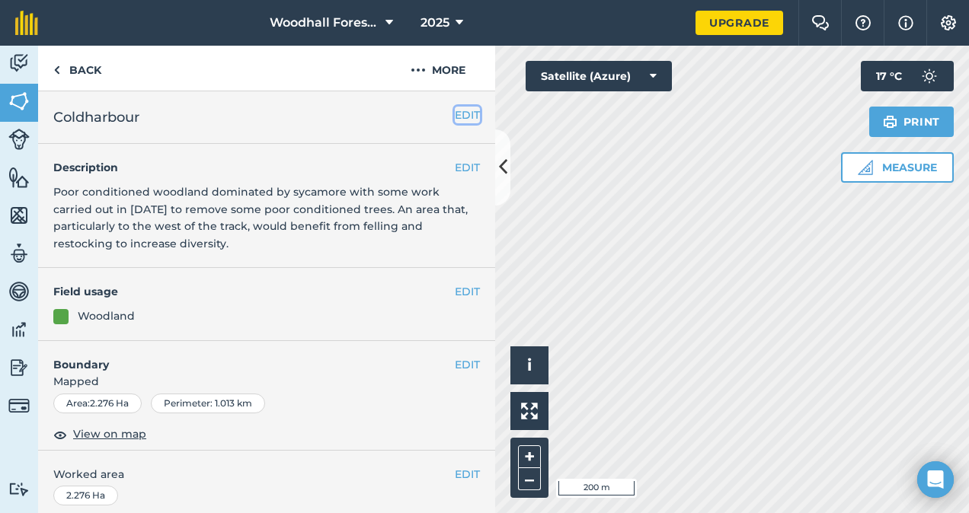
click at [455, 111] on button "EDIT" at bounding box center [467, 115] width 25 height 17
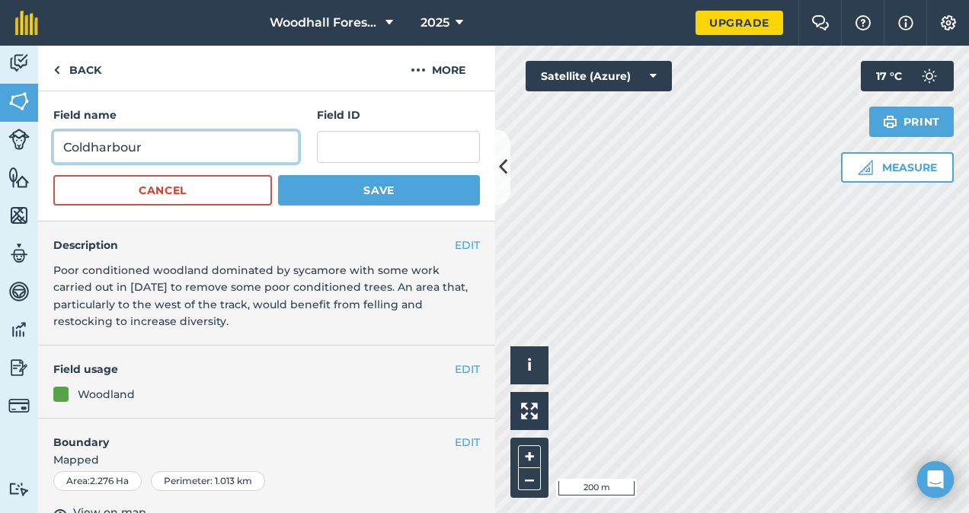
click at [267, 149] on input "Coldharbour" at bounding box center [175, 147] width 245 height 32
type input "Coldharbour TL34188880"
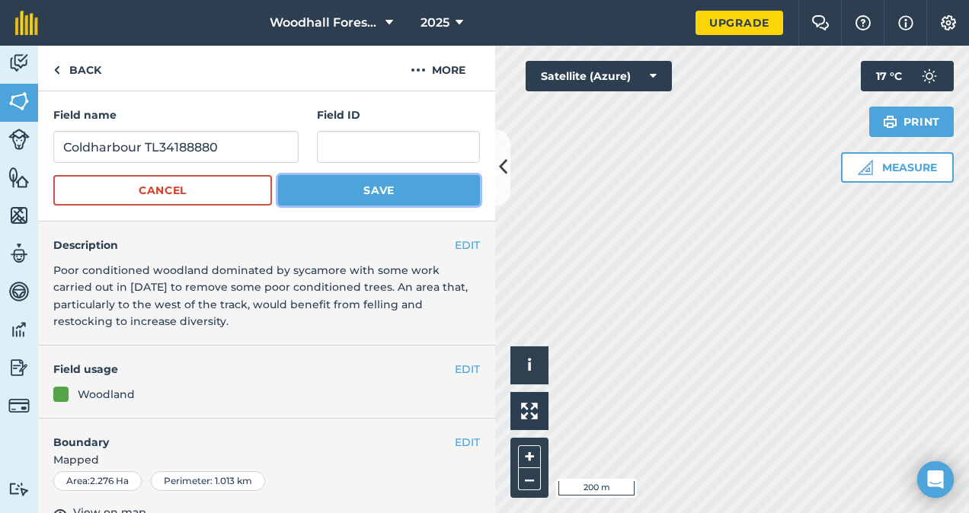
click at [346, 179] on button "Save" at bounding box center [379, 190] width 202 height 30
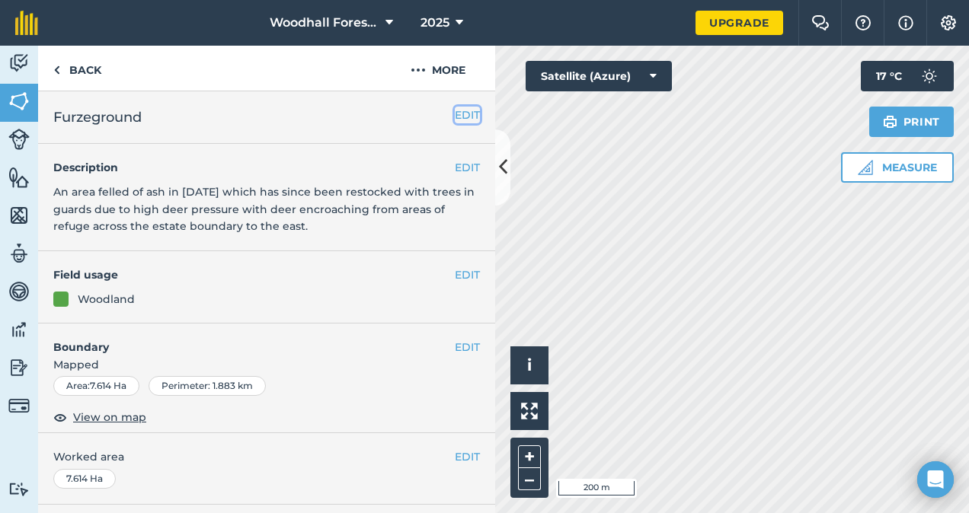
click at [455, 113] on button "EDIT" at bounding box center [467, 115] width 25 height 17
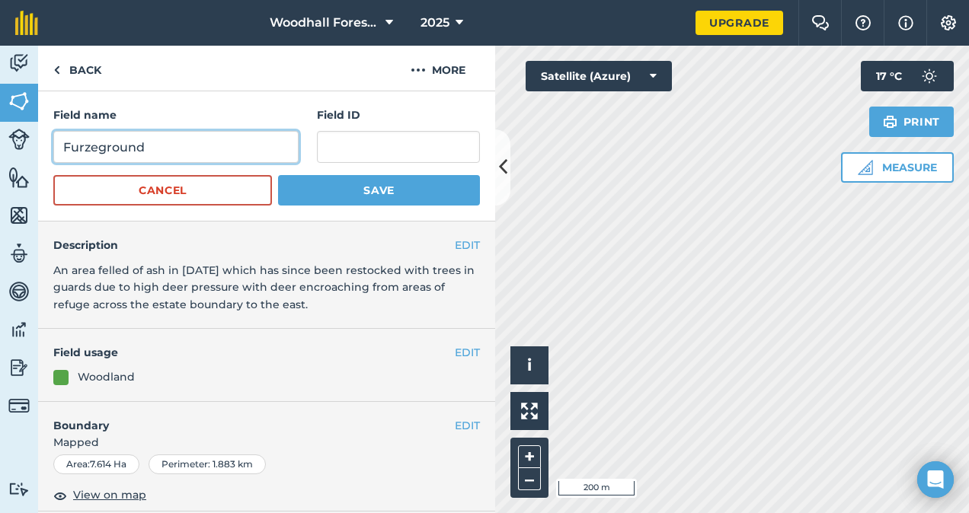
click at [230, 140] on input "Furzeground" at bounding box center [175, 147] width 245 height 32
type input "Furzeground TL34189544"
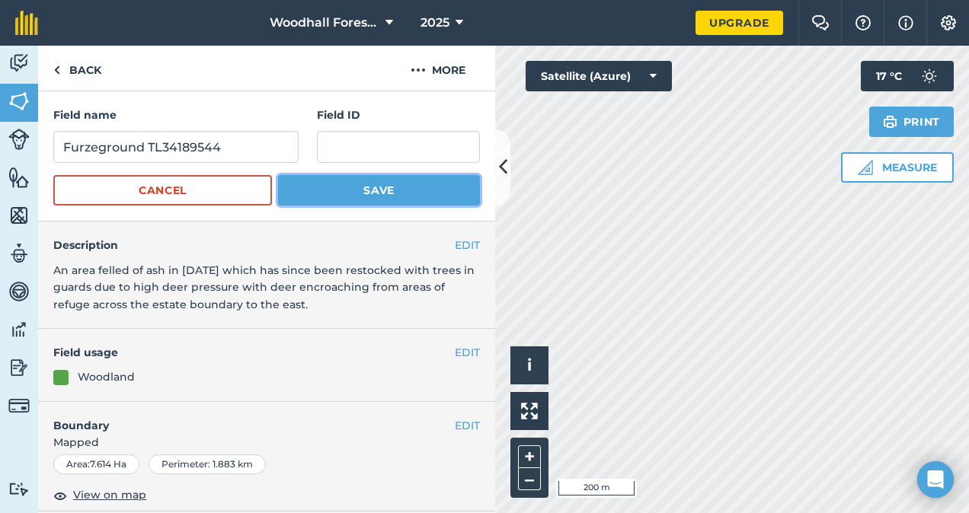
click at [369, 190] on button "Save" at bounding box center [379, 190] width 202 height 30
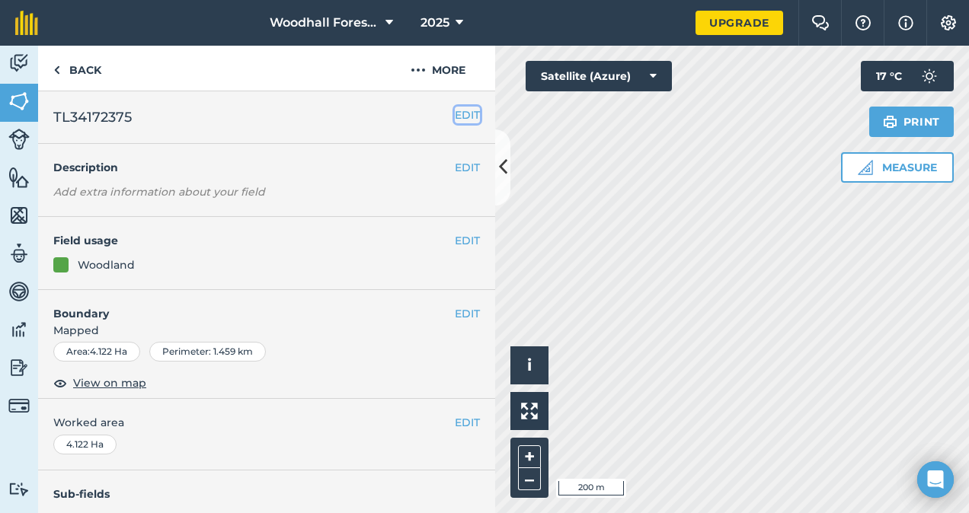
click at [455, 113] on button "EDIT" at bounding box center [467, 115] width 25 height 17
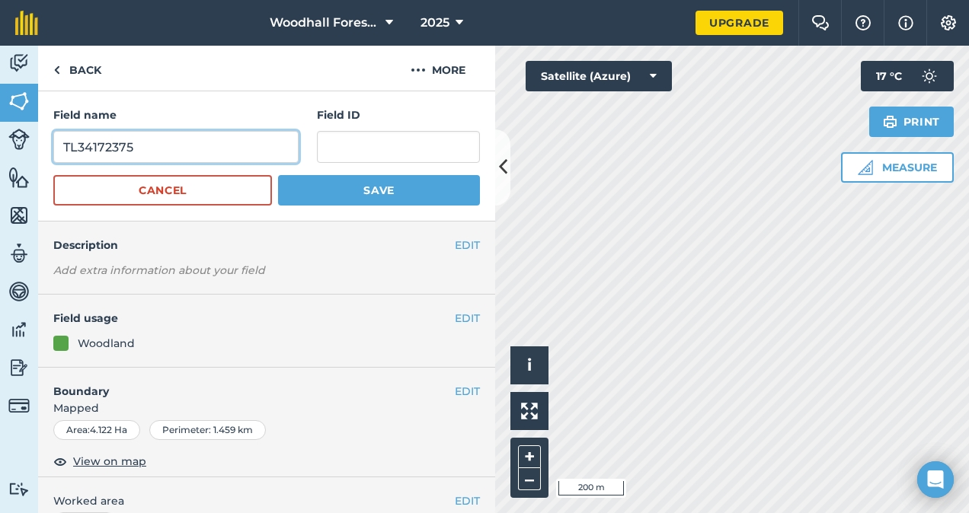
click at [61, 148] on input "TL34172375" at bounding box center [175, 147] width 245 height 32
type input "The Bourne TL34172375"
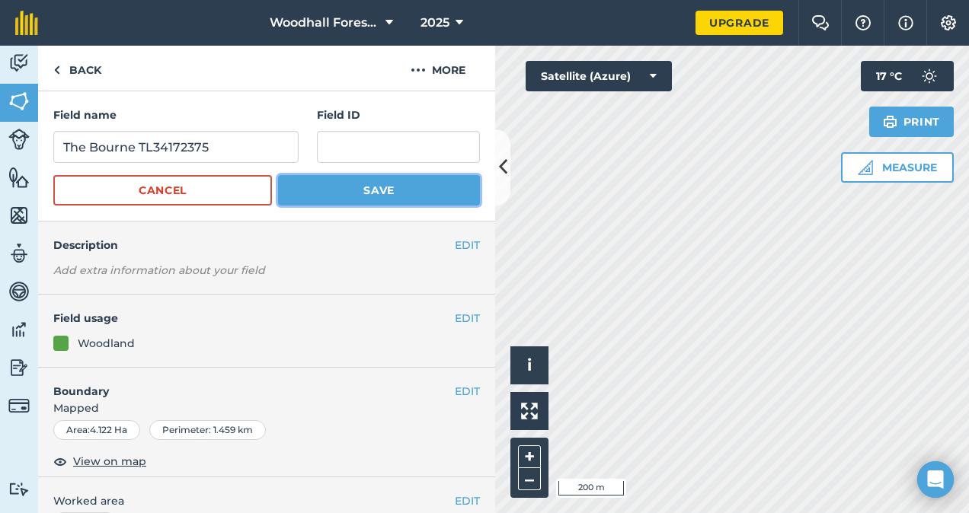
click at [370, 192] on button "Save" at bounding box center [379, 190] width 202 height 30
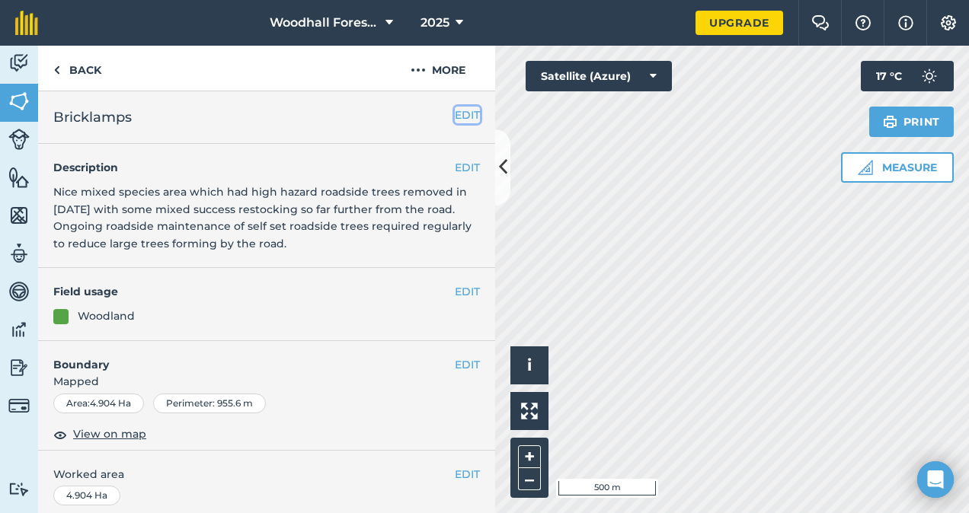
click at [455, 117] on button "EDIT" at bounding box center [467, 115] width 25 height 17
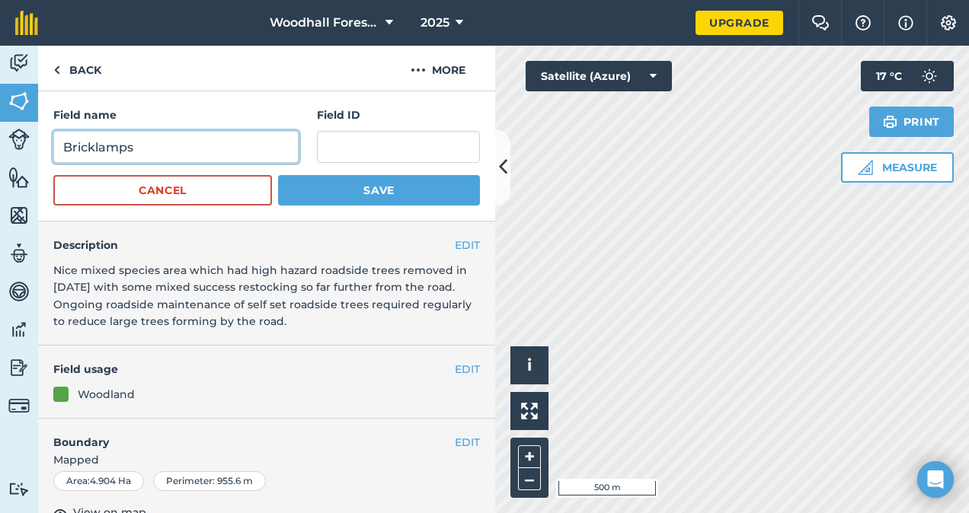
click at [228, 150] on input "Bricklamps" at bounding box center [175, 147] width 245 height 32
type input "Bricklamps TL31180410"
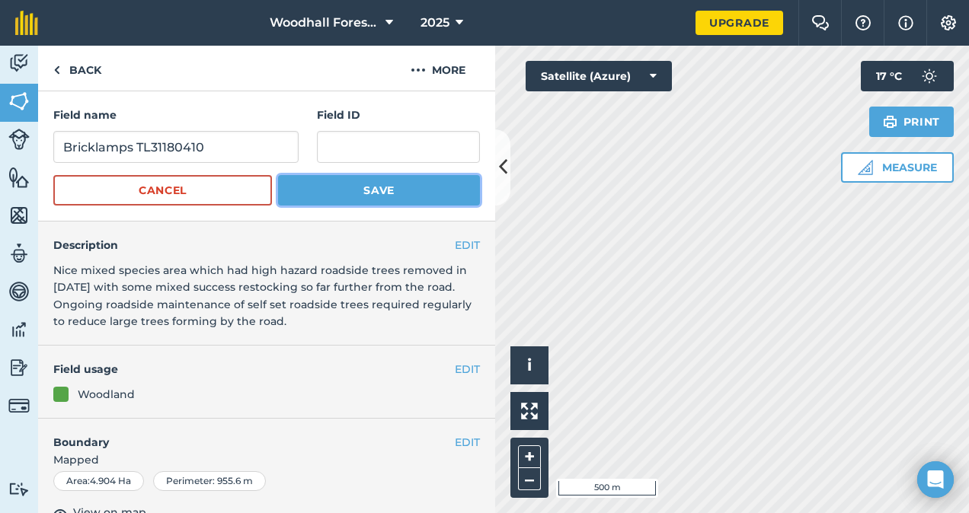
click at [356, 187] on button "Save" at bounding box center [379, 190] width 202 height 30
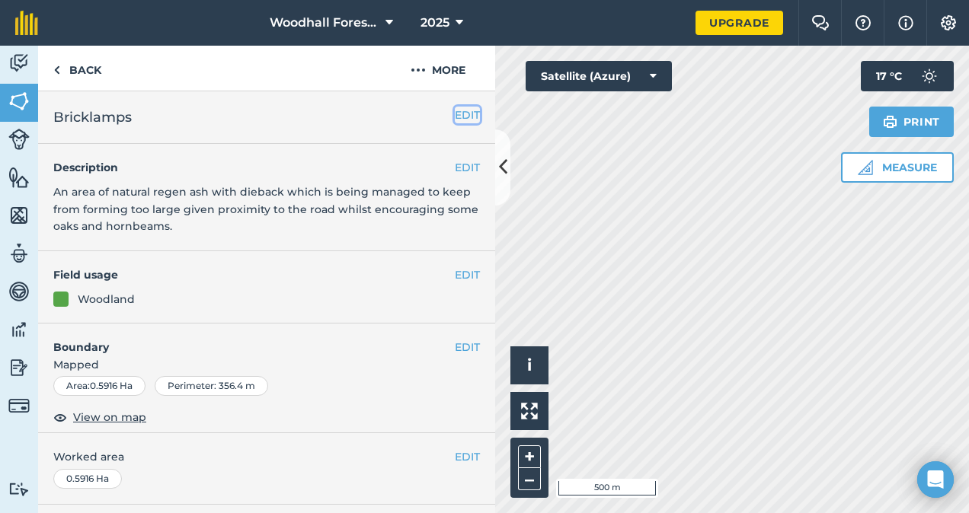
click at [464, 117] on button "EDIT" at bounding box center [467, 115] width 25 height 17
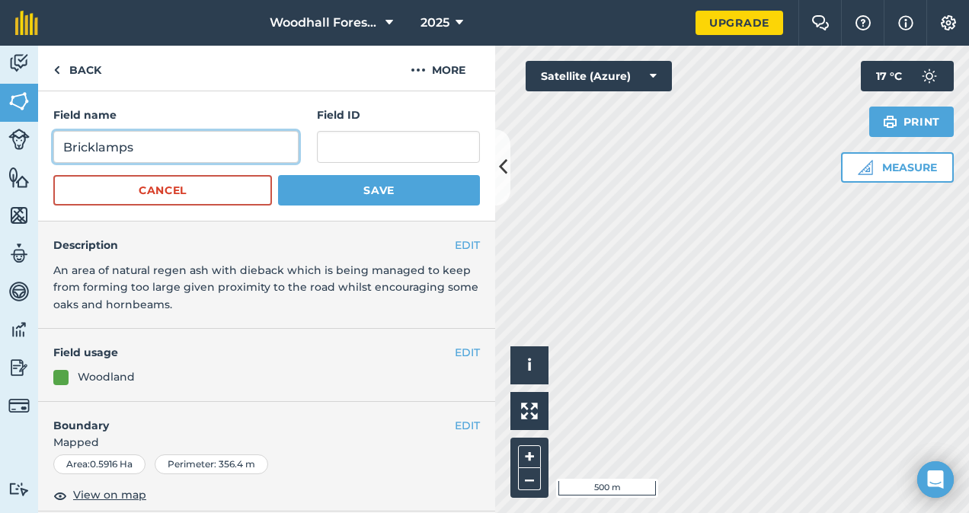
click at [216, 143] on input "Bricklamps" at bounding box center [175, 147] width 245 height 32
type input "Bricklamps TL31171292"
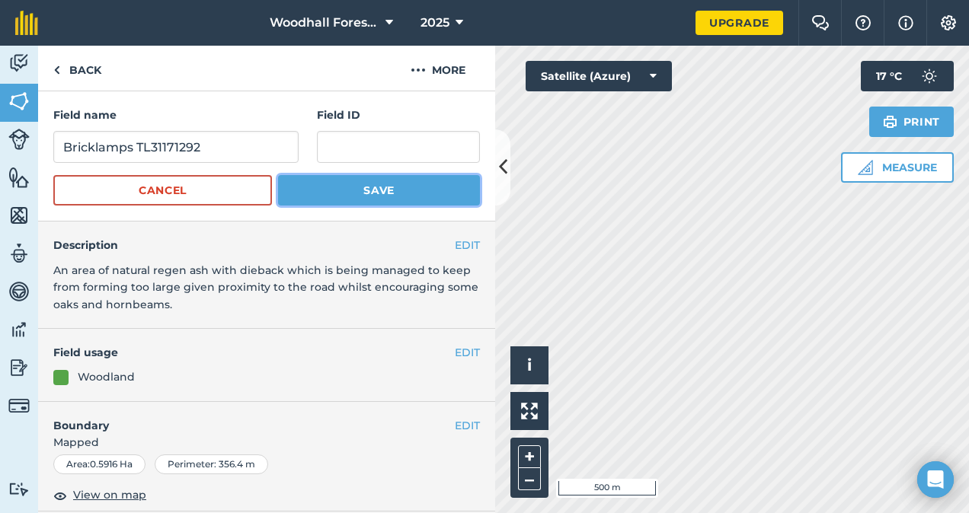
click at [370, 189] on button "Save" at bounding box center [379, 190] width 202 height 30
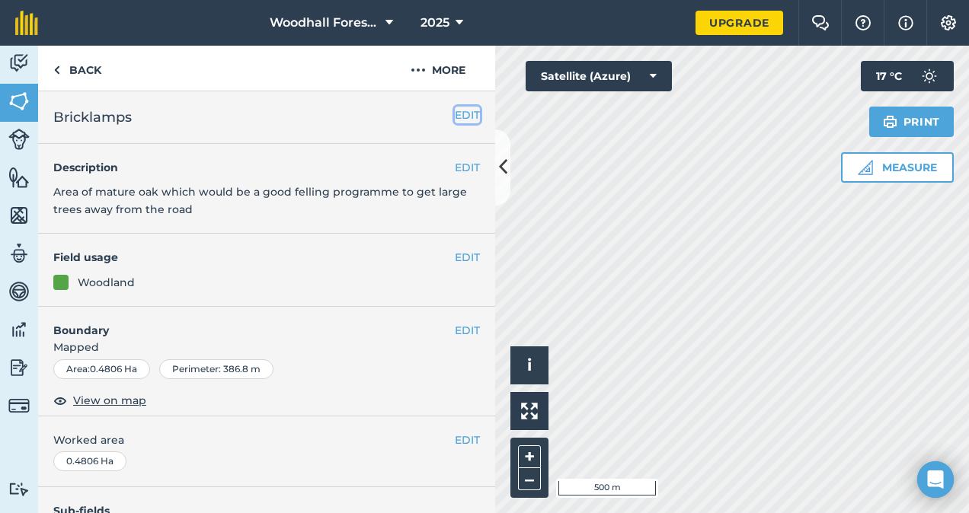
click at [455, 119] on button "EDIT" at bounding box center [467, 115] width 25 height 17
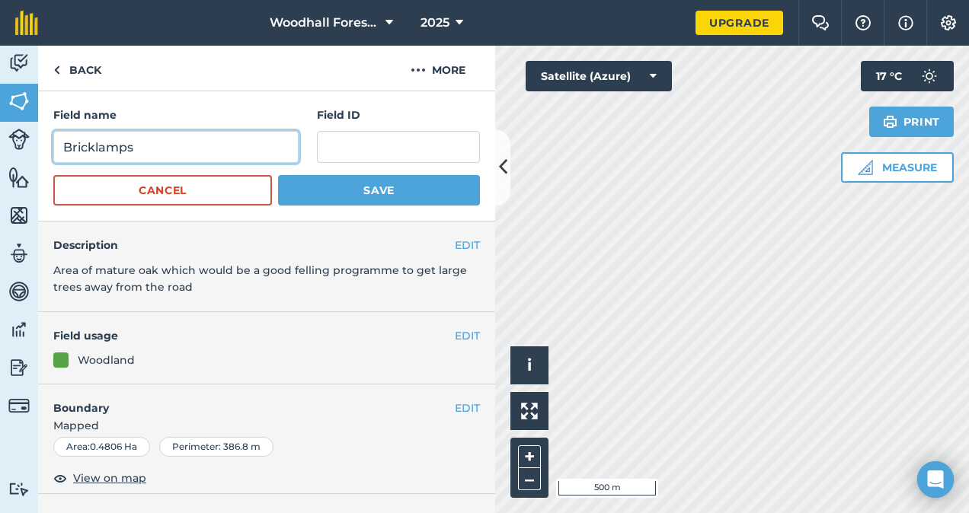
drag, startPoint x: 207, startPoint y: 142, endPoint x: 198, endPoint y: 133, distance: 12.4
click at [198, 133] on input "Bricklamps" at bounding box center [175, 147] width 245 height 32
type input "Bricklamps TL31171588"
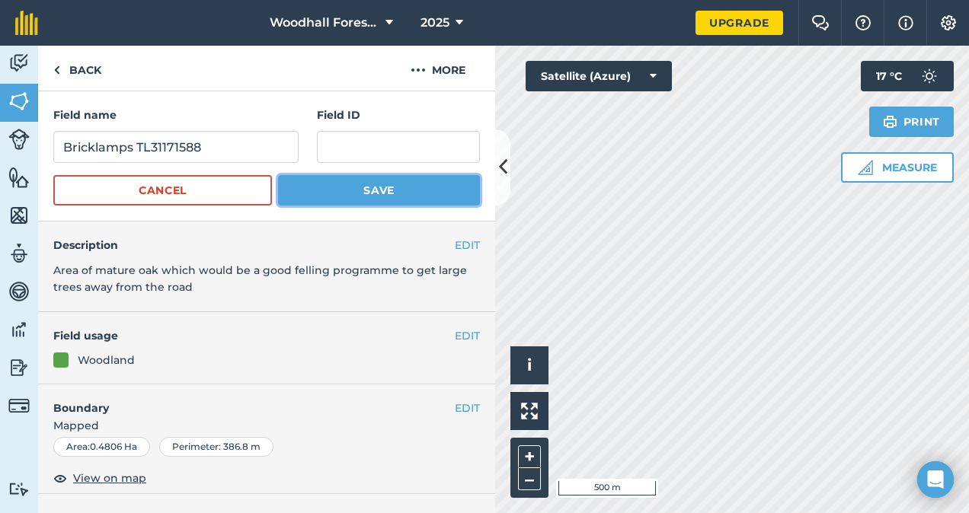
click at [364, 200] on button "Save" at bounding box center [379, 190] width 202 height 30
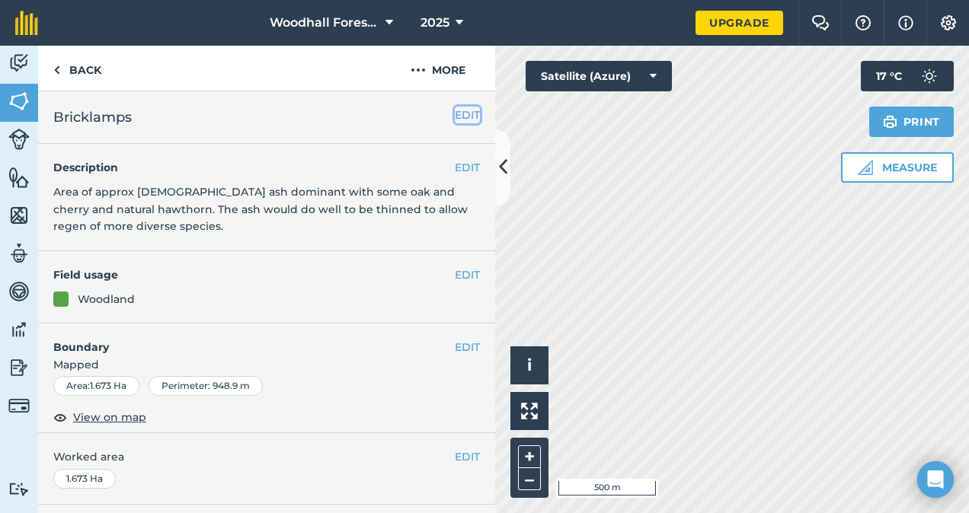
click at [455, 115] on button "EDIT" at bounding box center [467, 115] width 25 height 17
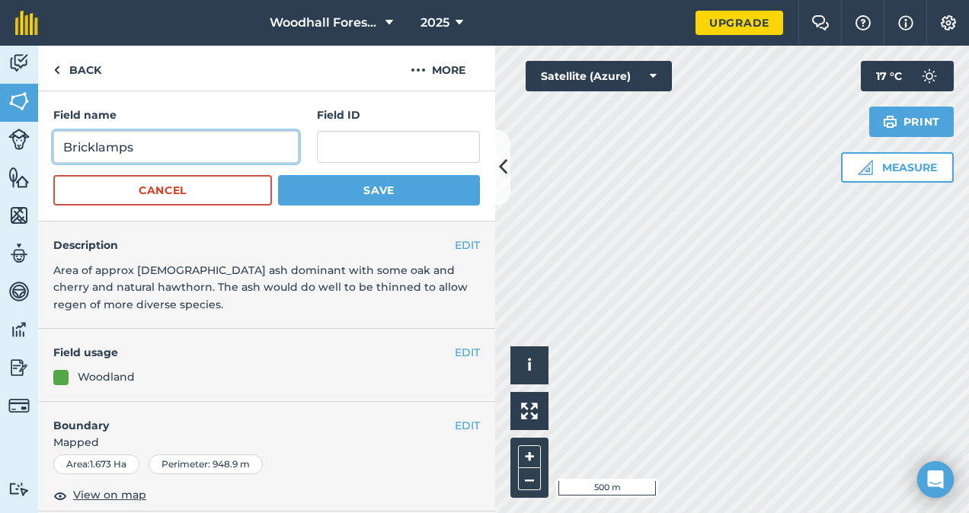
click at [233, 146] on input "Bricklamps" at bounding box center [175, 147] width 245 height 32
type input "Bricklamps TL30187813"
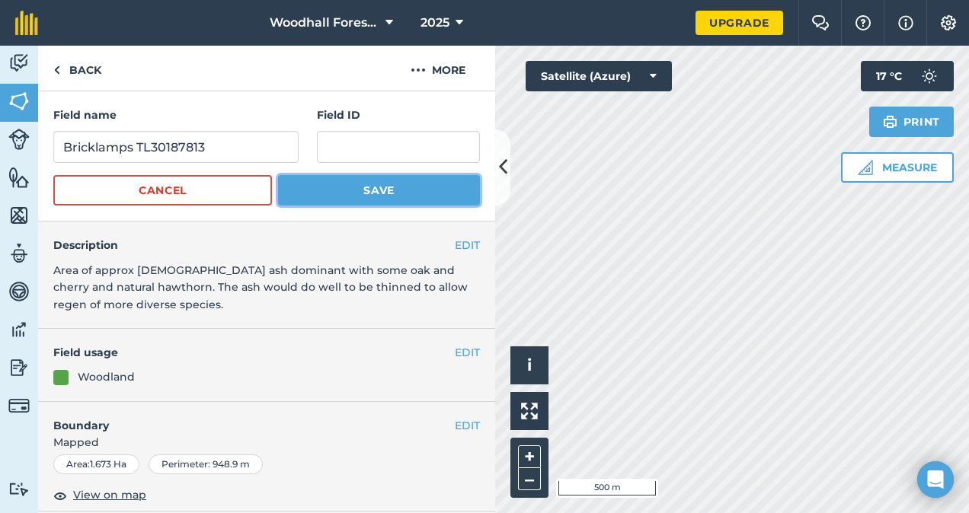
click at [363, 190] on button "Save" at bounding box center [379, 190] width 202 height 30
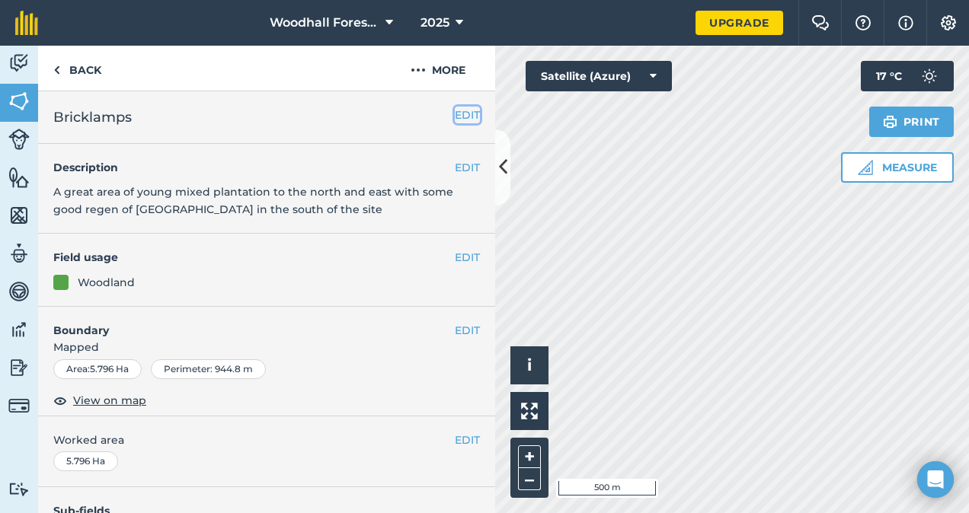
click at [455, 113] on button "EDIT" at bounding box center [467, 115] width 25 height 17
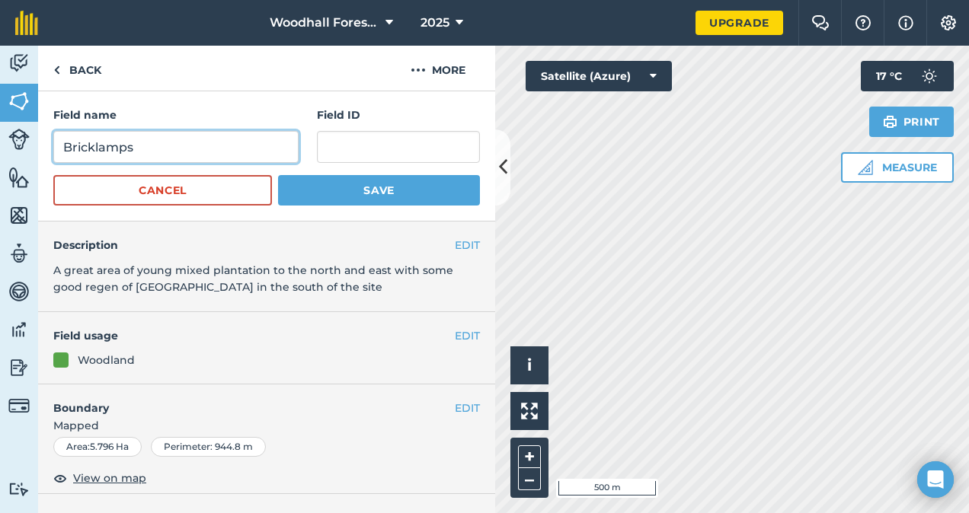
click at [187, 142] on input "Bricklamps" at bounding box center [175, 147] width 245 height 32
type input "Bricklamps TL30188203"
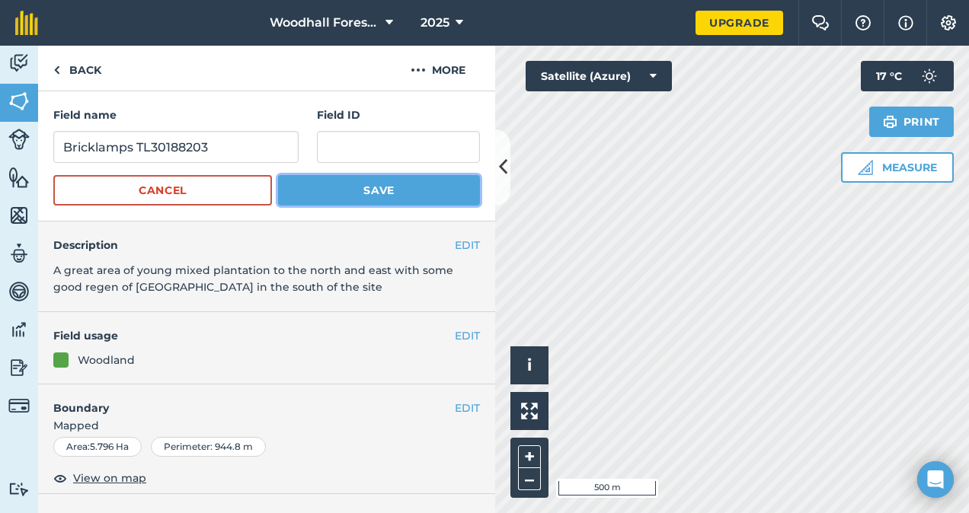
click at [376, 195] on button "Save" at bounding box center [379, 190] width 202 height 30
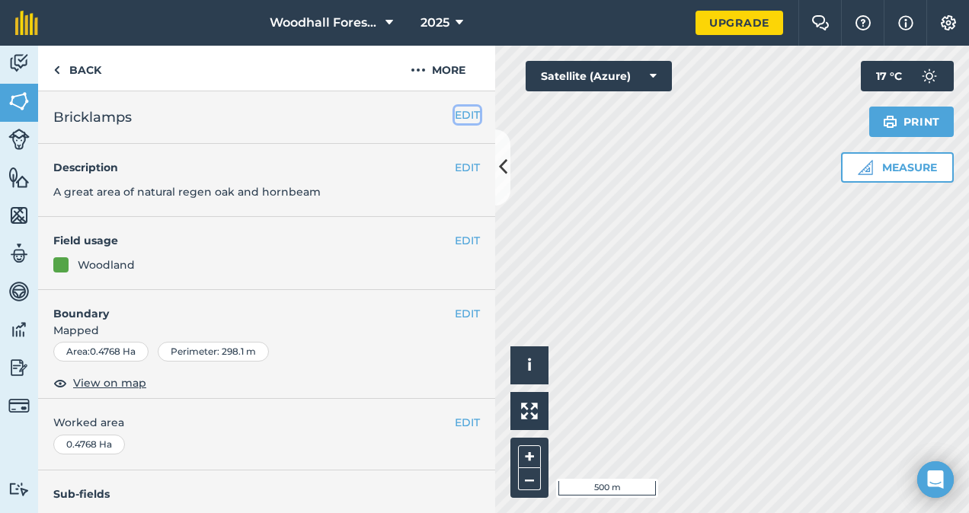
click at [457, 117] on button "EDIT" at bounding box center [467, 115] width 25 height 17
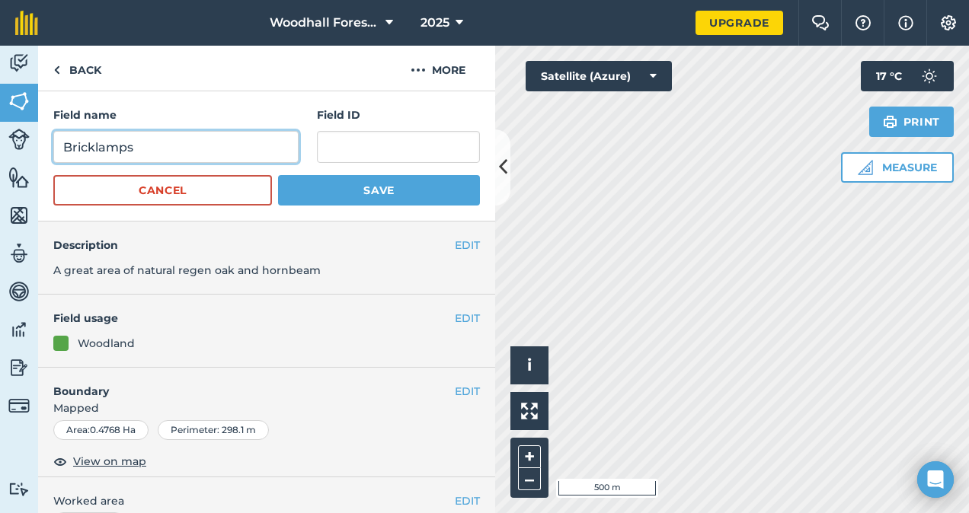
click at [209, 146] on input "Bricklamps" at bounding box center [175, 147] width 245 height 32
type input "Bricklamps TL30186012"
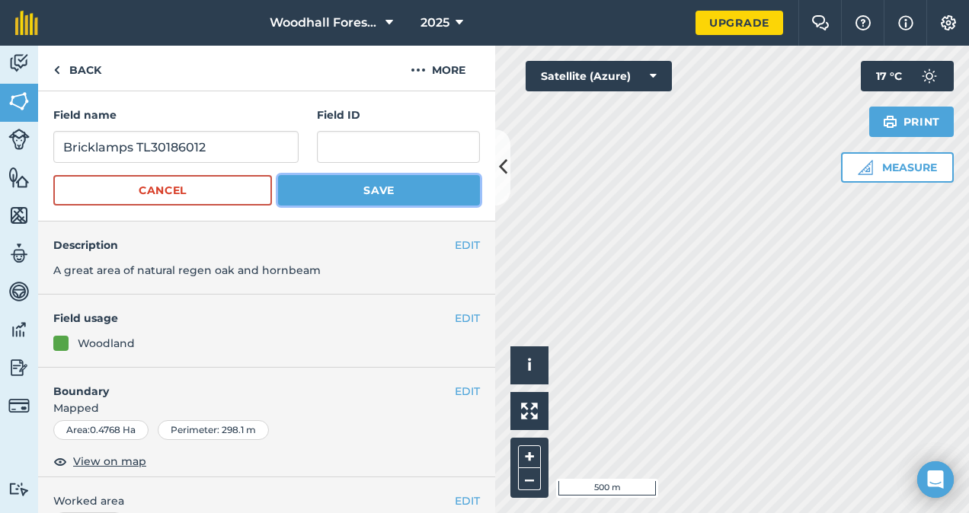
click at [369, 189] on button "Save" at bounding box center [379, 190] width 202 height 30
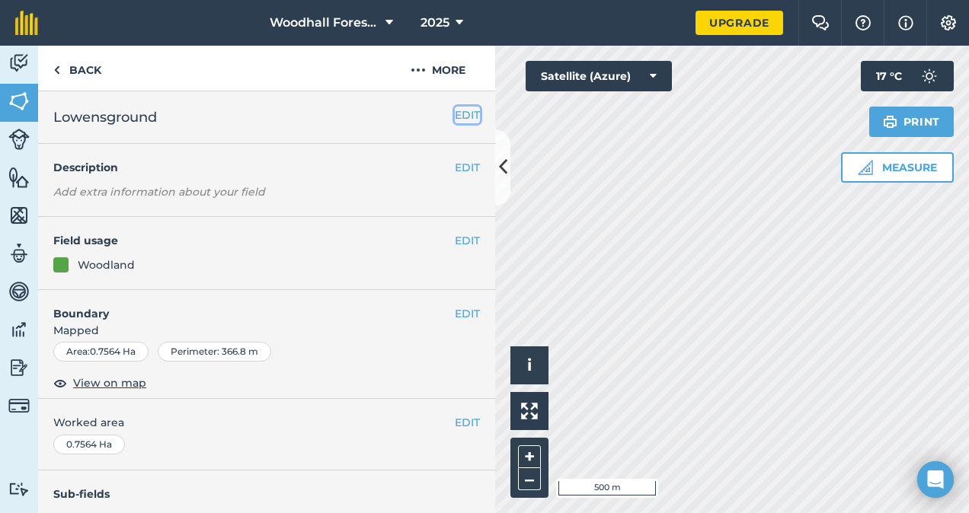
click at [462, 120] on button "EDIT" at bounding box center [467, 115] width 25 height 17
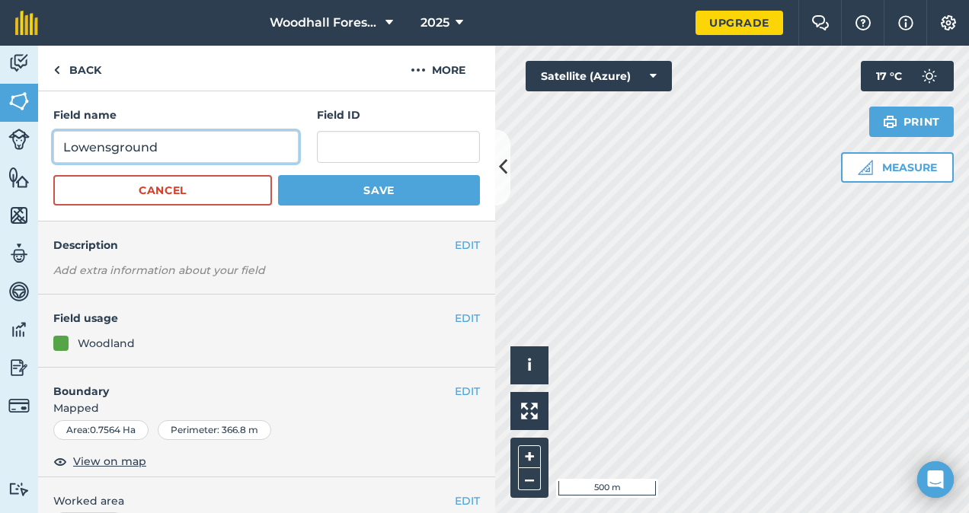
click at [260, 151] on input "Lowensground" at bounding box center [175, 147] width 245 height 32
type input "Lowensground TL30187046"
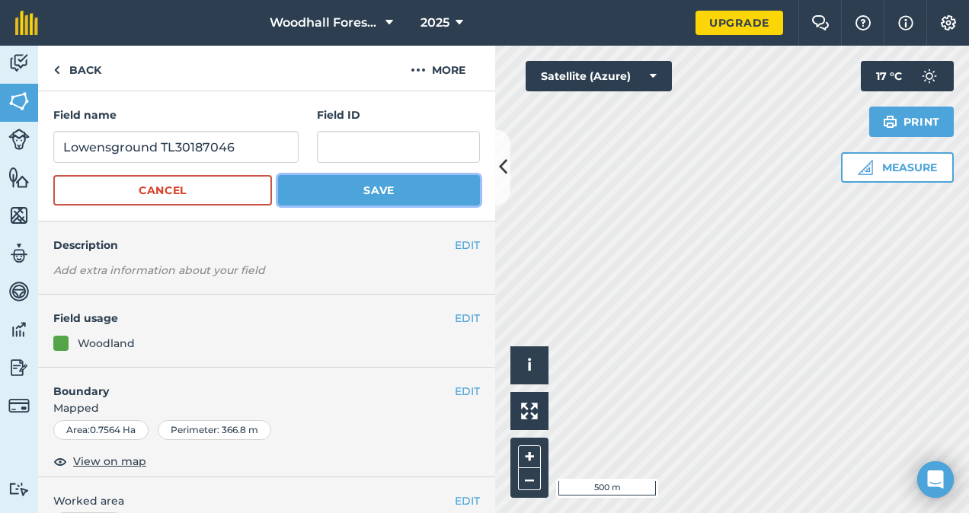
click at [361, 189] on button "Save" at bounding box center [379, 190] width 202 height 30
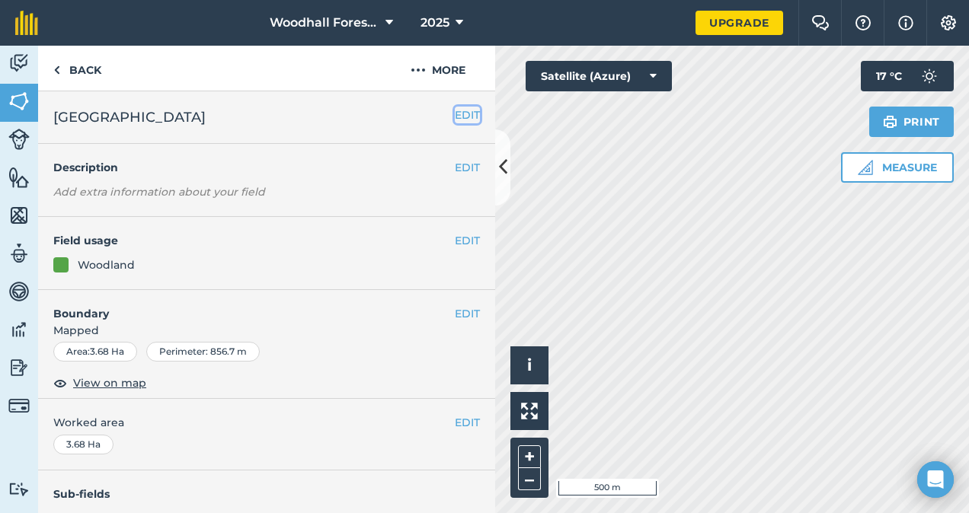
click at [455, 114] on button "EDIT" at bounding box center [467, 115] width 25 height 17
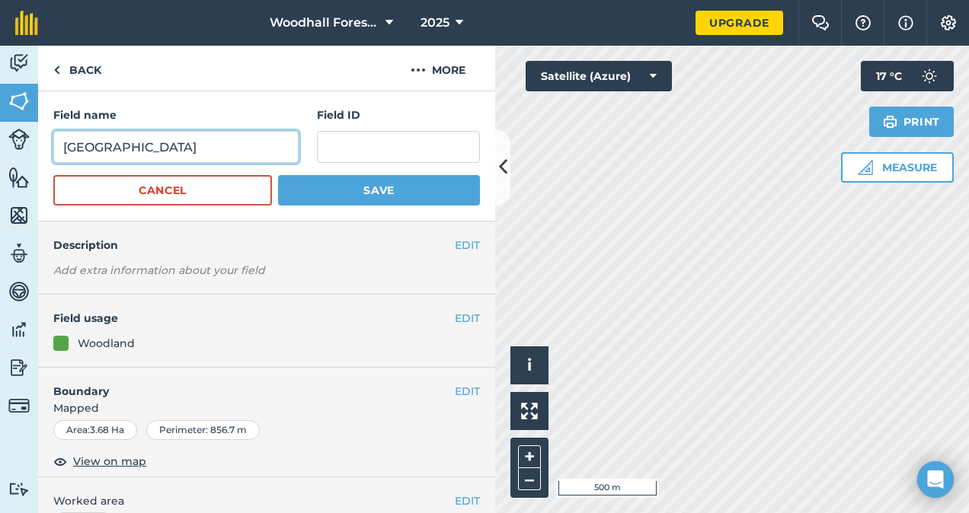
click at [244, 135] on input "Hanging Hill" at bounding box center [175, 147] width 245 height 32
type input "Hanging Hill TL30186676"
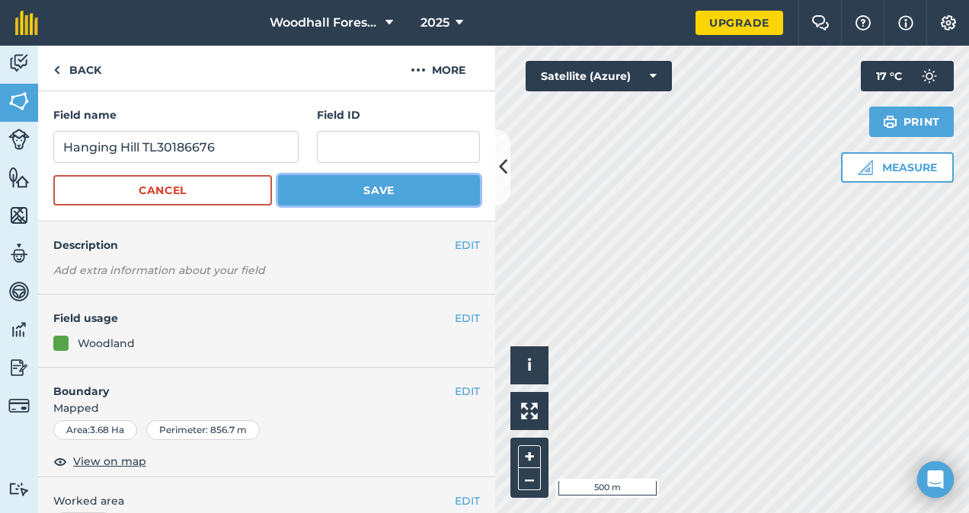
click at [321, 194] on button "Save" at bounding box center [379, 190] width 202 height 30
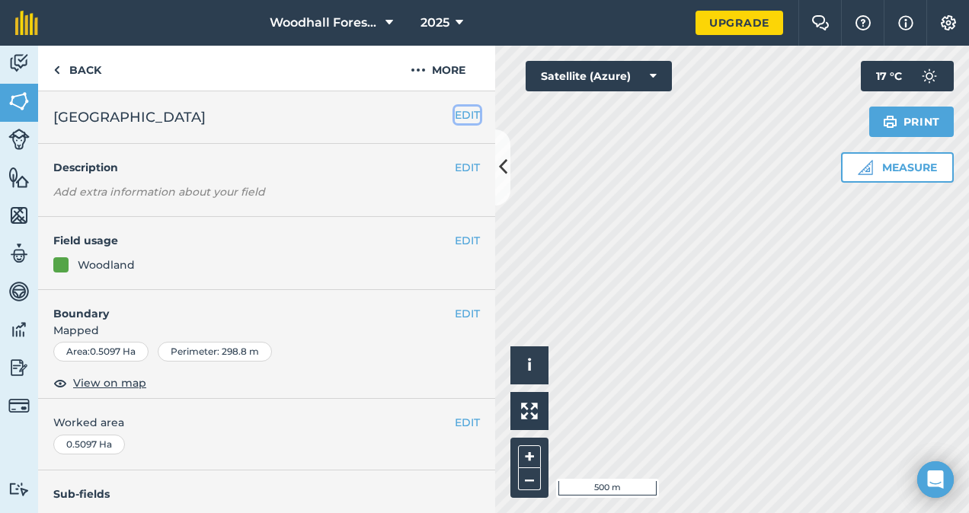
click at [460, 113] on button "EDIT" at bounding box center [467, 115] width 25 height 17
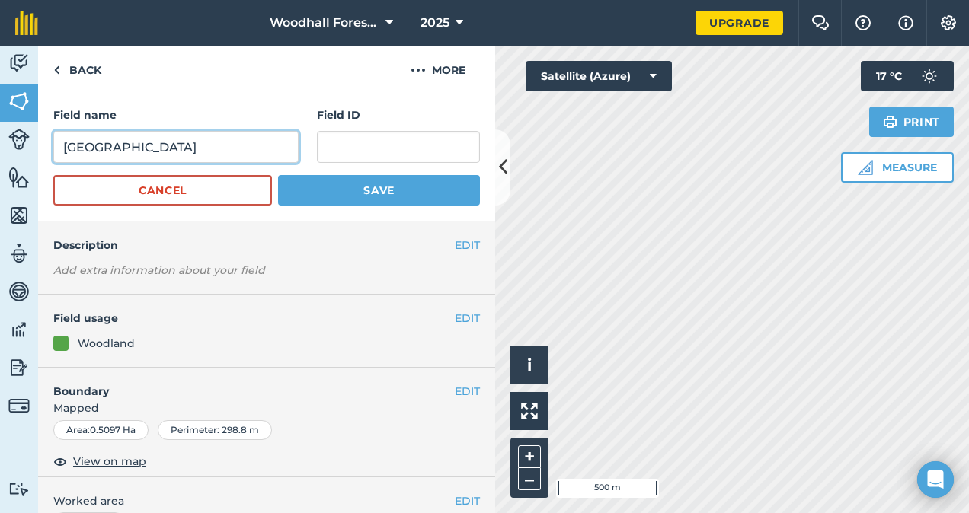
click at [247, 160] on input "Hanging Hill" at bounding box center [175, 147] width 245 height 32
type input "Hanging Hill TL30184879"
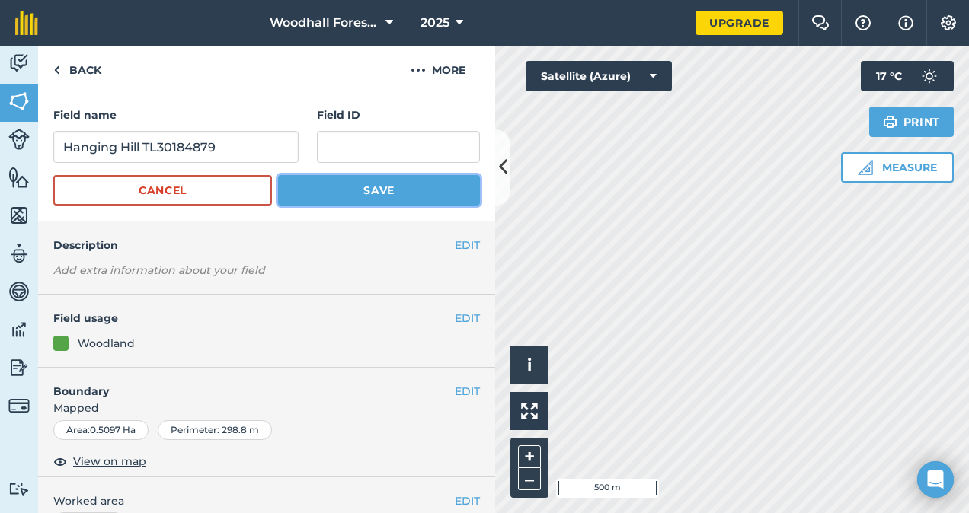
click at [370, 196] on button "Save" at bounding box center [379, 190] width 202 height 30
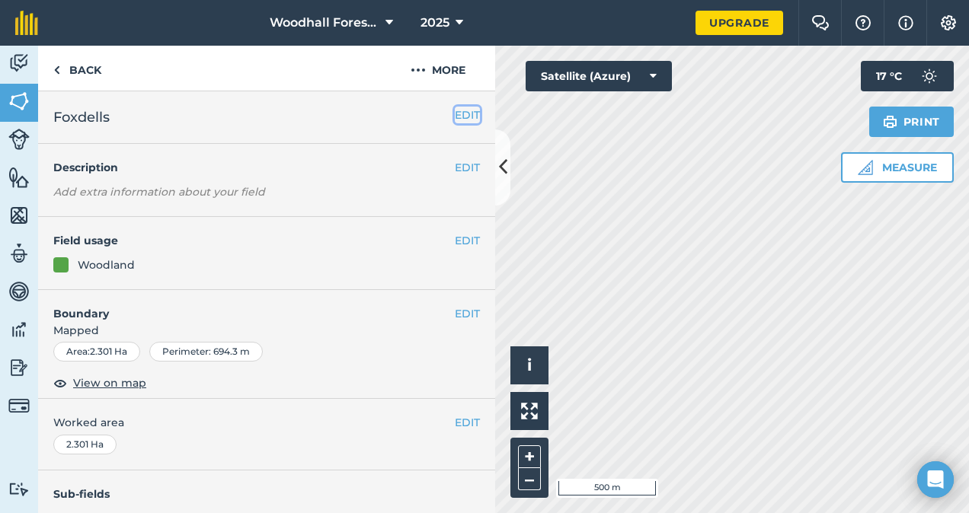
click at [455, 112] on button "EDIT" at bounding box center [467, 115] width 25 height 17
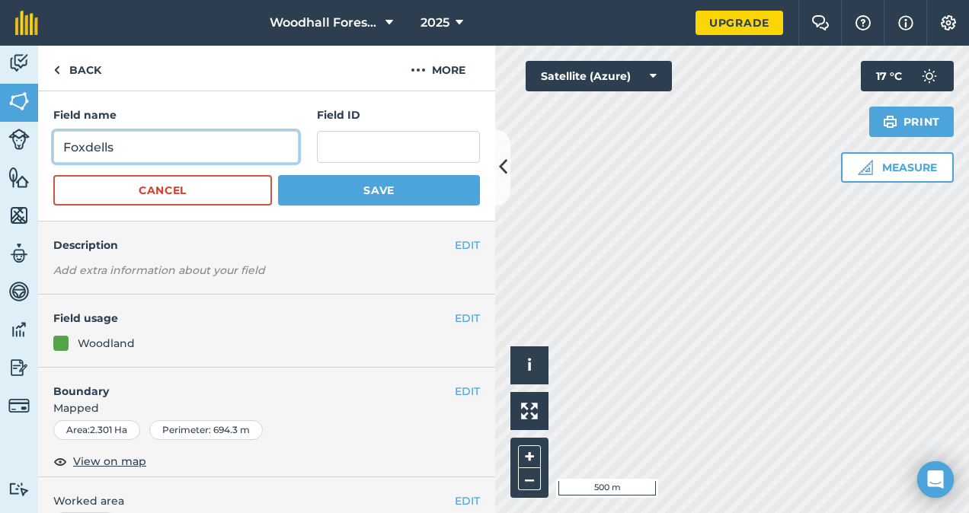
click at [228, 139] on input "Foxdells" at bounding box center [175, 147] width 245 height 32
type input "Foxdells TL30172399"
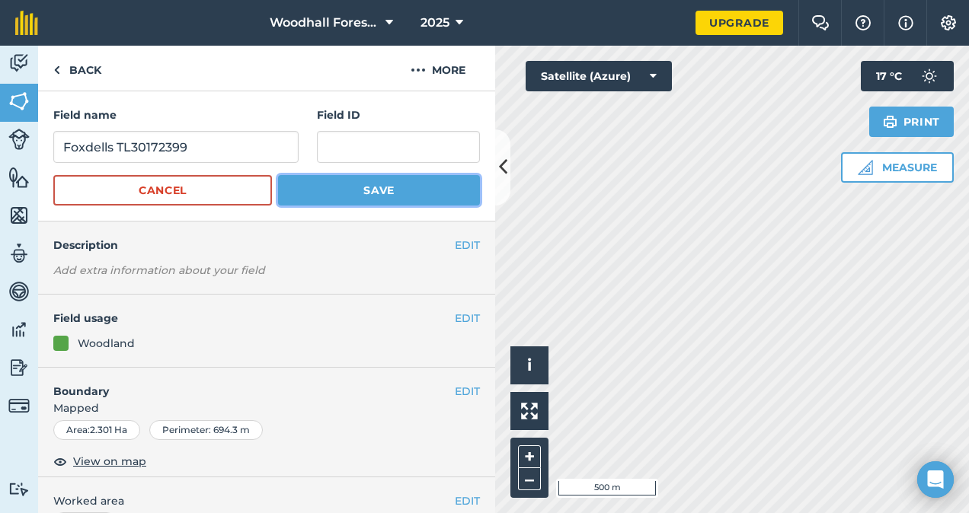
click at [369, 190] on button "Save" at bounding box center [379, 190] width 202 height 30
